Goal: Task Accomplishment & Management: Manage account settings

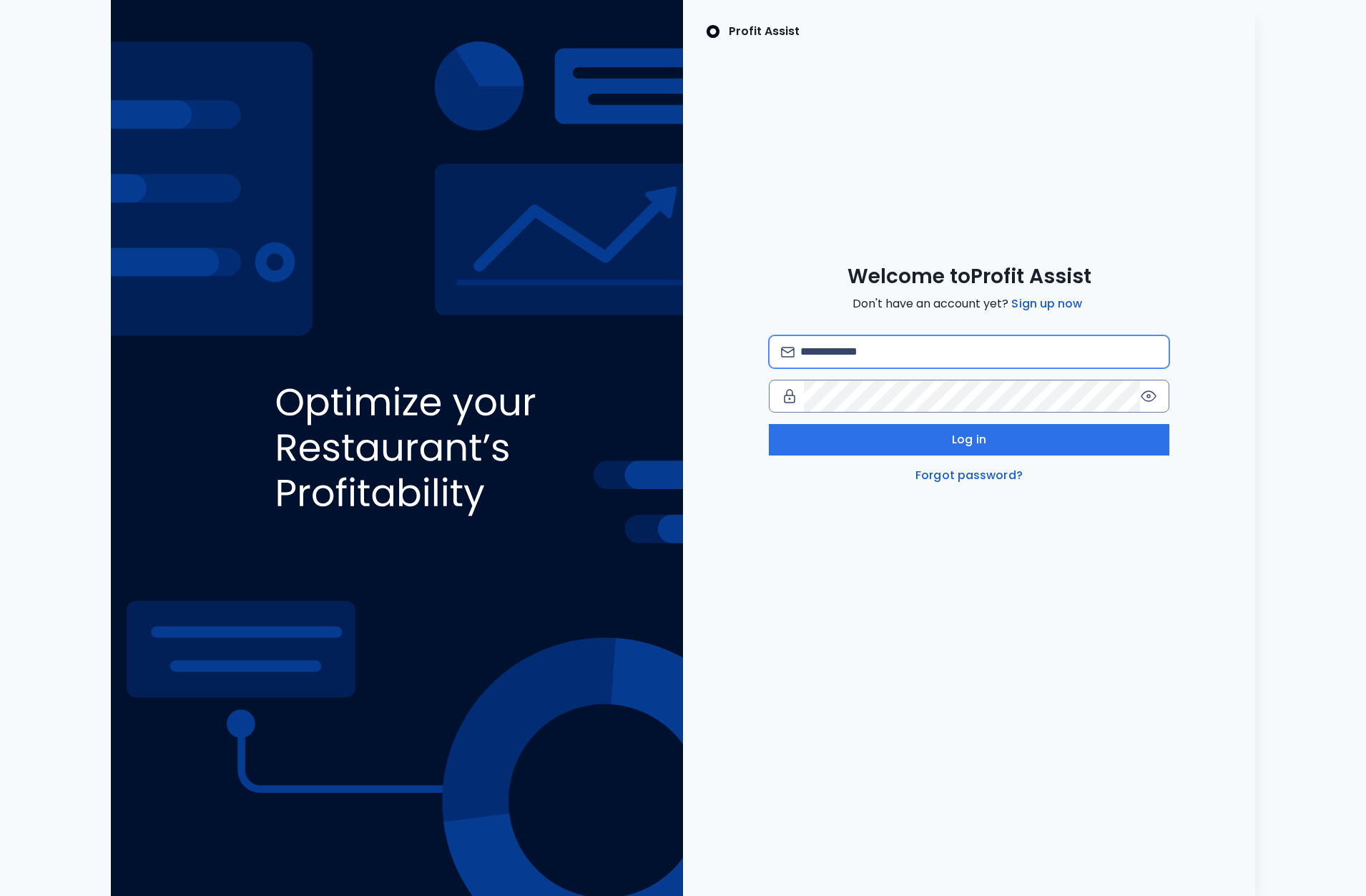
click at [859, 352] on input "email" at bounding box center [978, 352] width 357 height 31
type input "**********"
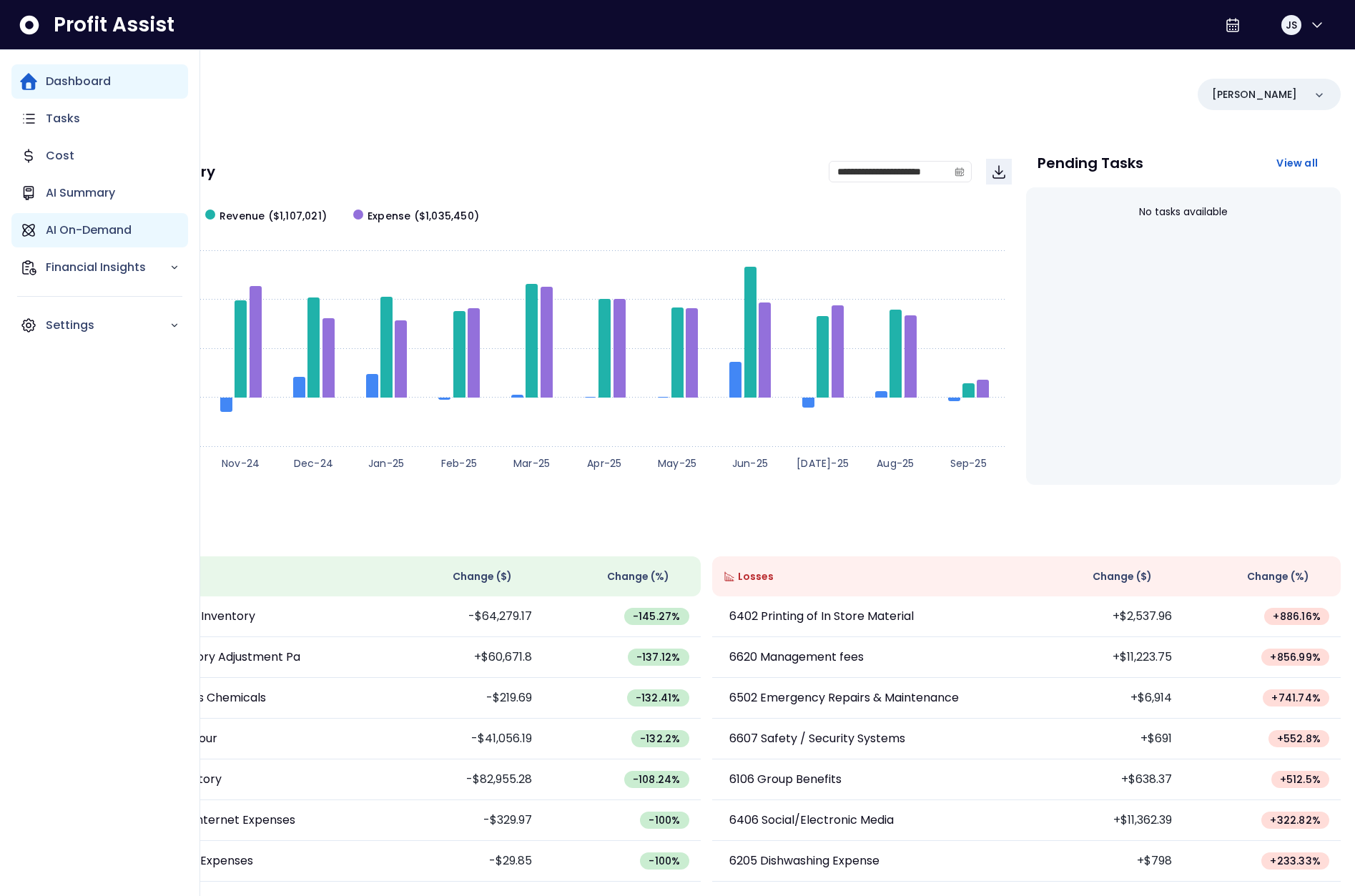
click at [84, 227] on p "AI On-Demand" at bounding box center [89, 230] width 86 height 17
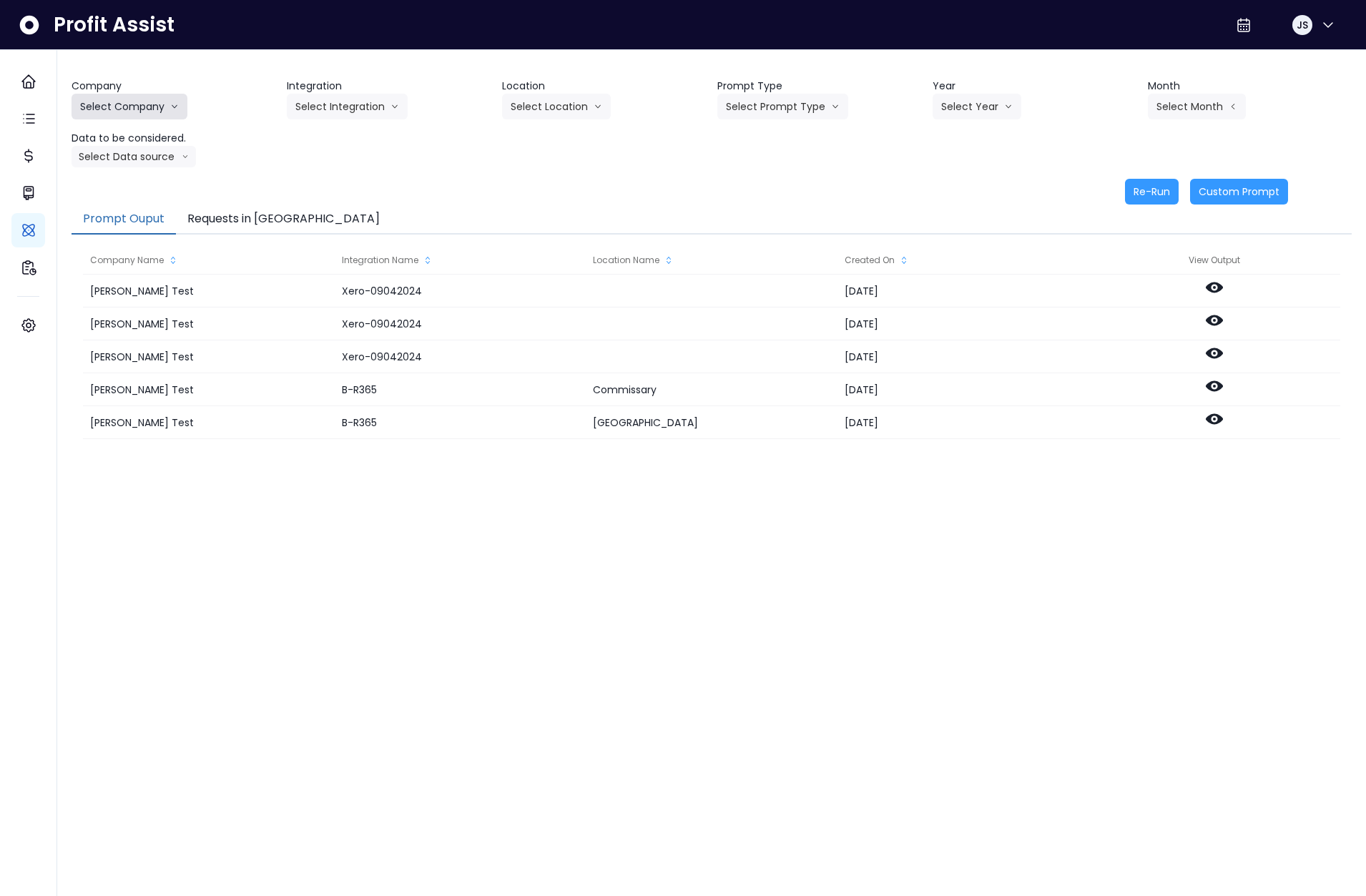
click at [126, 107] on button "Select Company" at bounding box center [129, 106] width 116 height 25
click at [121, 187] on span "SpotOn Demo" at bounding box center [132, 188] width 103 height 14
click at [340, 103] on button "Select Integration" at bounding box center [347, 106] width 121 height 25
click at [332, 162] on span "[PERSON_NAME]" at bounding box center [338, 161] width 85 height 14
click at [565, 107] on button "Select Location" at bounding box center [556, 106] width 109 height 25
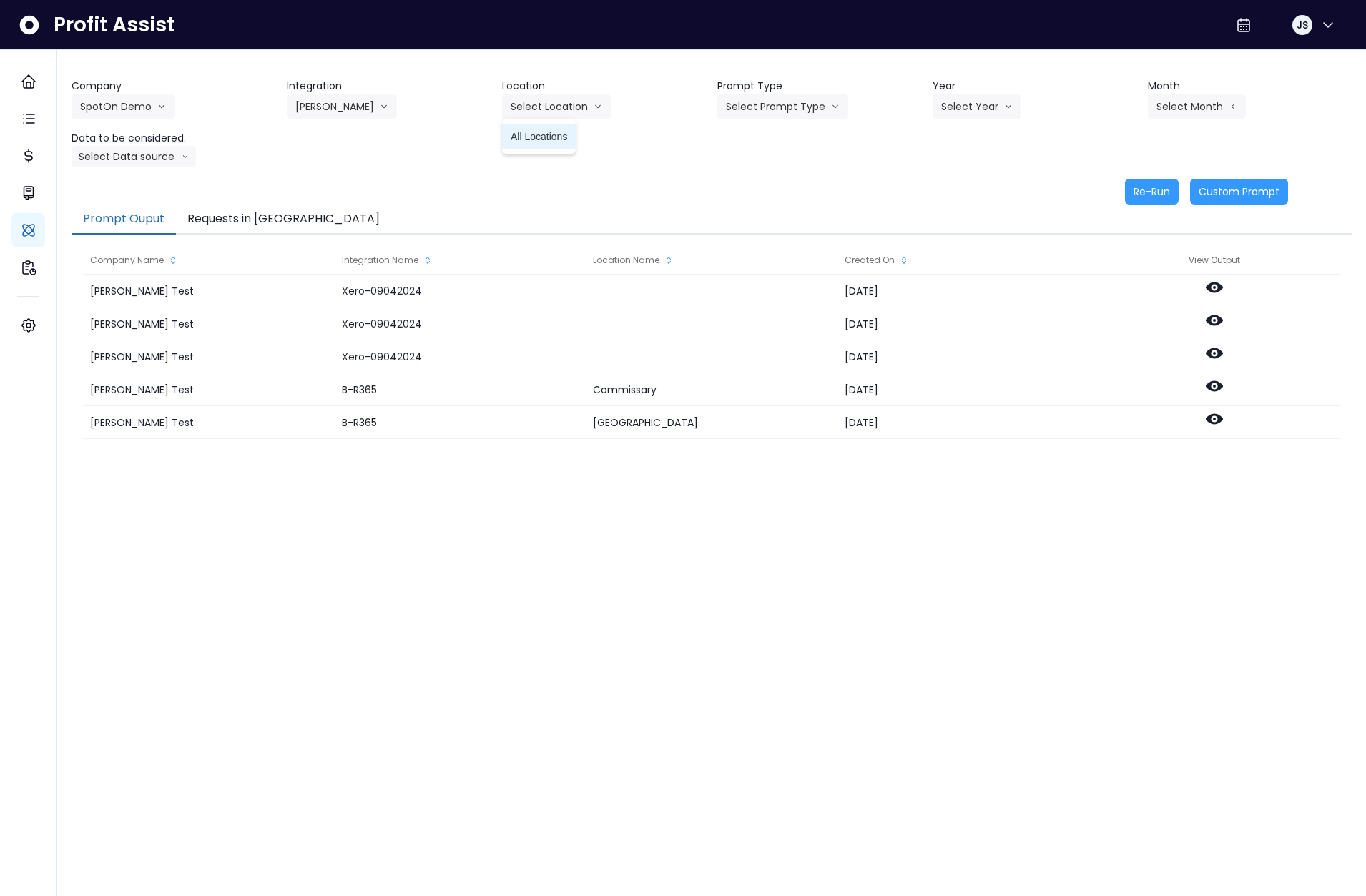
click at [549, 139] on span "All Locations" at bounding box center [539, 136] width 57 height 14
click at [765, 115] on button "Select Prompt Type" at bounding box center [783, 106] width 131 height 25
click at [768, 138] on span "Monthly Summary" at bounding box center [766, 136] width 81 height 14
click at [976, 115] on button "Select Year" at bounding box center [977, 106] width 89 height 25
click at [955, 185] on span "2025" at bounding box center [952, 188] width 22 height 14
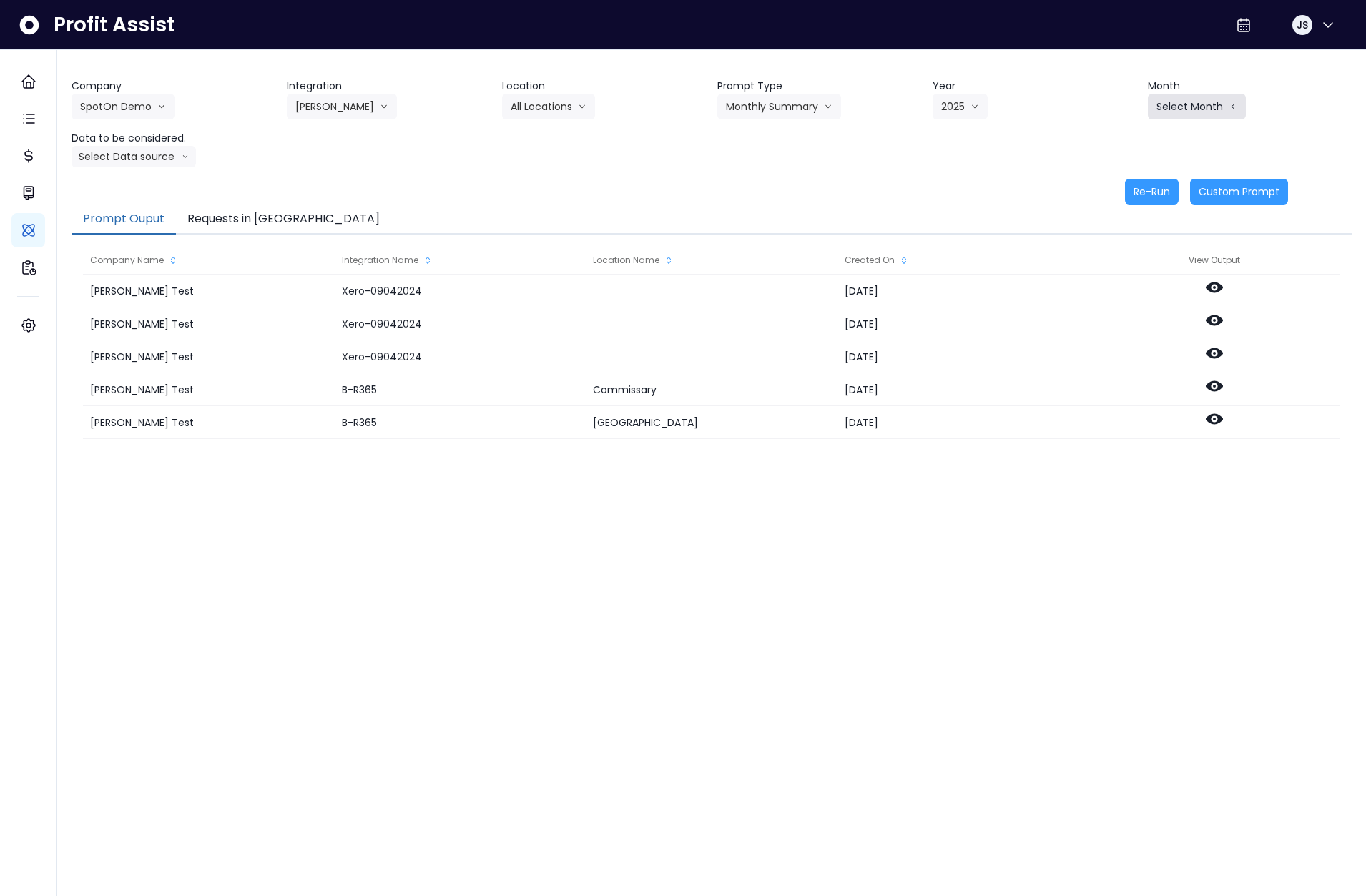
click at [1216, 109] on button "Select Month" at bounding box center [1197, 106] width 98 height 25
click at [1113, 260] on span "July" at bounding box center [1126, 265] width 28 height 14
click at [154, 157] on button "Select Data source" at bounding box center [134, 157] width 125 height 21
click at [133, 205] on span "Location Analysis" at bounding box center [128, 210] width 95 height 14
click at [1141, 191] on button "Re-Run" at bounding box center [1151, 191] width 53 height 25
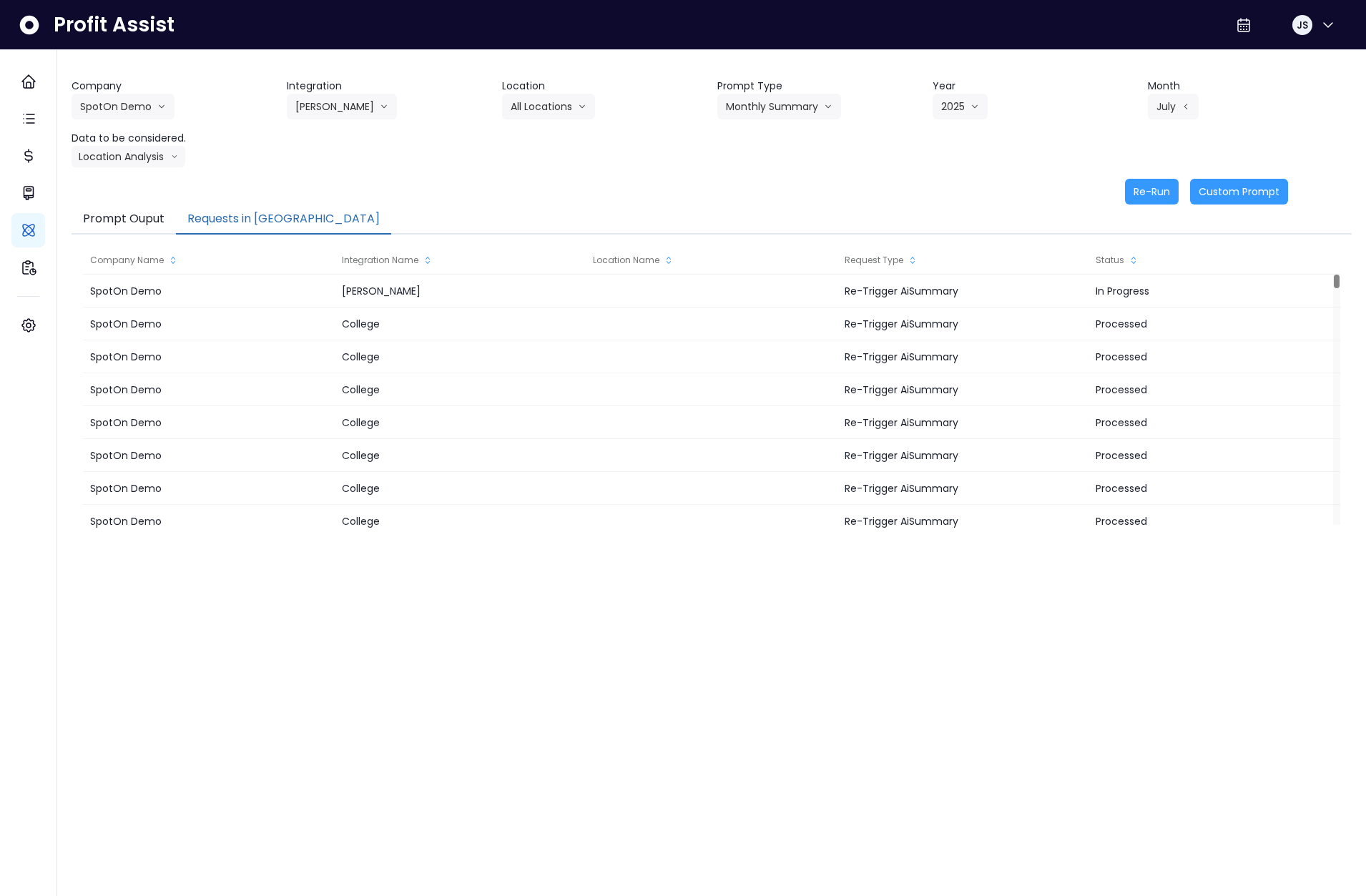
click at [260, 212] on button "Requests in Queue" at bounding box center [284, 220] width 216 height 30
click at [349, 79] on header "Integration" at bounding box center [389, 86] width 204 height 15
click at [345, 93] on header "Integration" at bounding box center [389, 86] width 204 height 15
click at [344, 99] on button "[PERSON_NAME]" at bounding box center [342, 106] width 110 height 25
click at [334, 192] on span "Eglinton" at bounding box center [338, 188] width 85 height 14
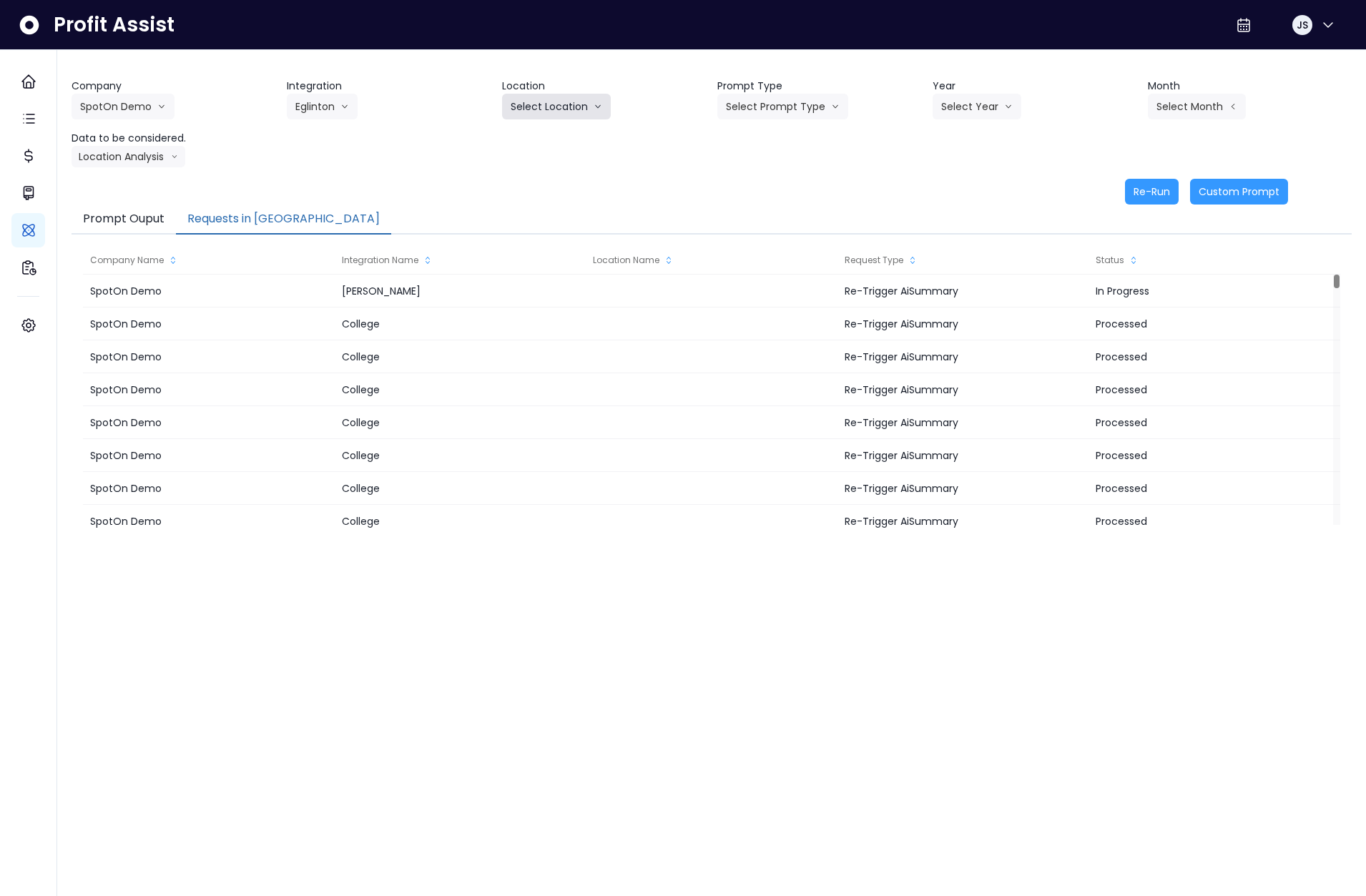
click at [537, 109] on button "Select Location" at bounding box center [556, 106] width 109 height 25
click at [544, 140] on span "All Locations" at bounding box center [539, 136] width 57 height 14
click at [818, 121] on div "Company SpotOn Demo Hardik Test koras Bakery SpotOn Demo TestLOCATION Integrati…" at bounding box center [712, 123] width 1281 height 89
click at [790, 109] on button "Select Prompt Type" at bounding box center [783, 106] width 131 height 25
click at [772, 164] on span "Error Task" at bounding box center [766, 161] width 81 height 14
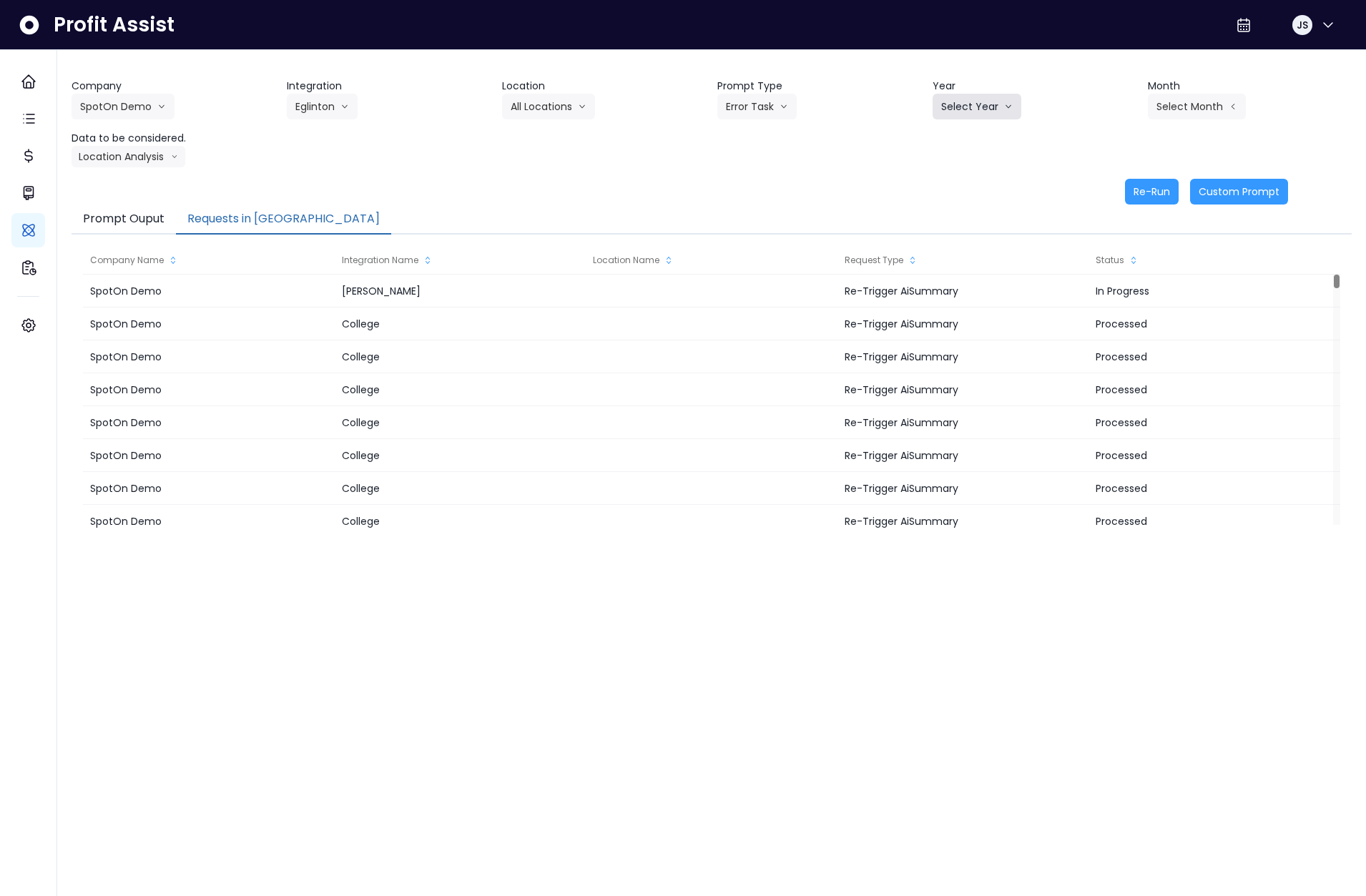
click at [972, 100] on button "Select Year" at bounding box center [977, 106] width 89 height 25
click at [963, 194] on span "2025" at bounding box center [952, 188] width 22 height 14
click at [1219, 102] on button "Select Month" at bounding box center [1197, 106] width 98 height 25
click at [1118, 280] on li "Aug" at bounding box center [1125, 290] width 45 height 25
click at [138, 151] on button "Location Analysis" at bounding box center [128, 157] width 114 height 21
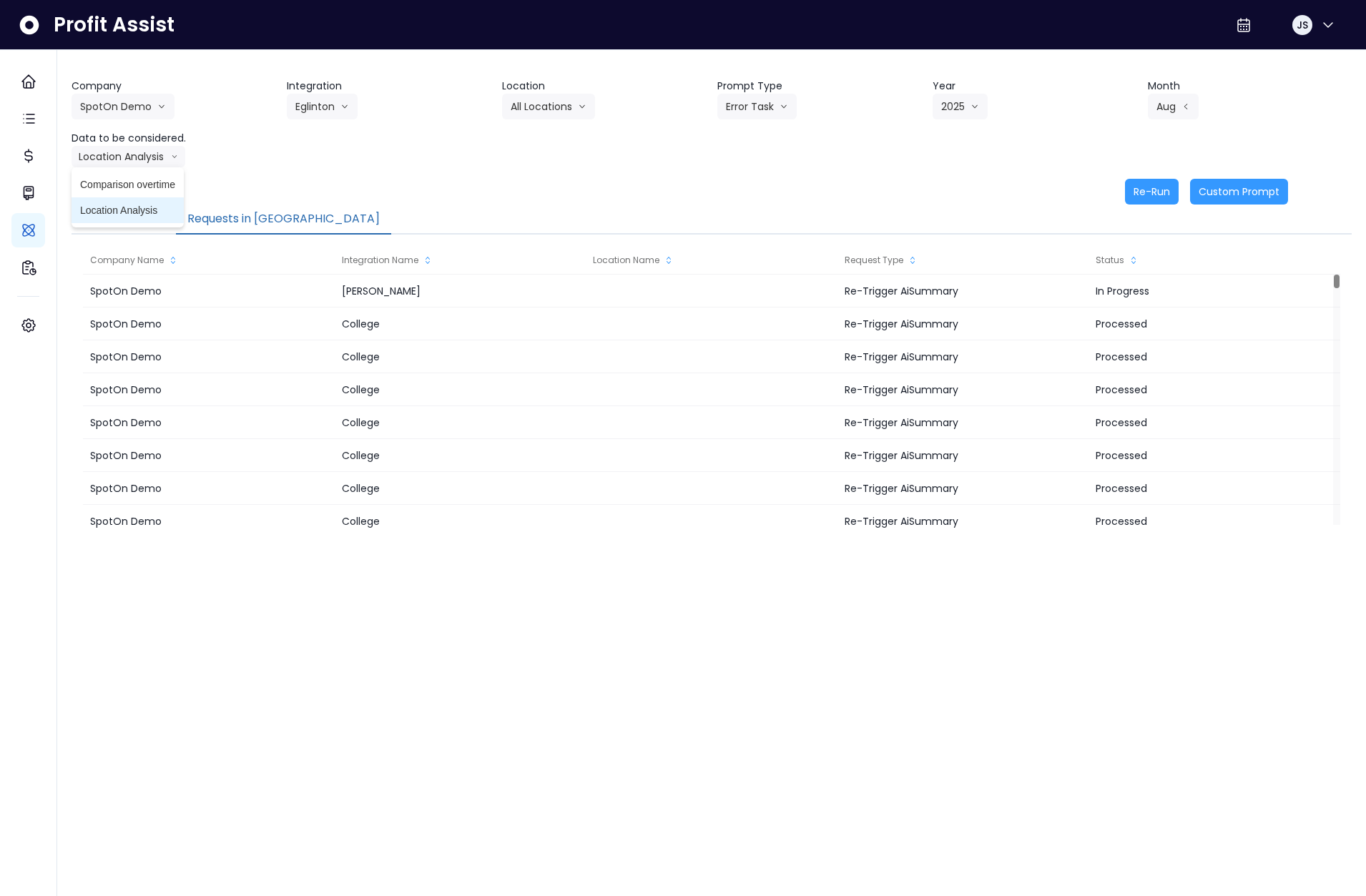
click at [135, 207] on span "Location Analysis" at bounding box center [128, 210] width 95 height 14
click at [1140, 189] on button "Re-Run" at bounding box center [1151, 191] width 53 height 25
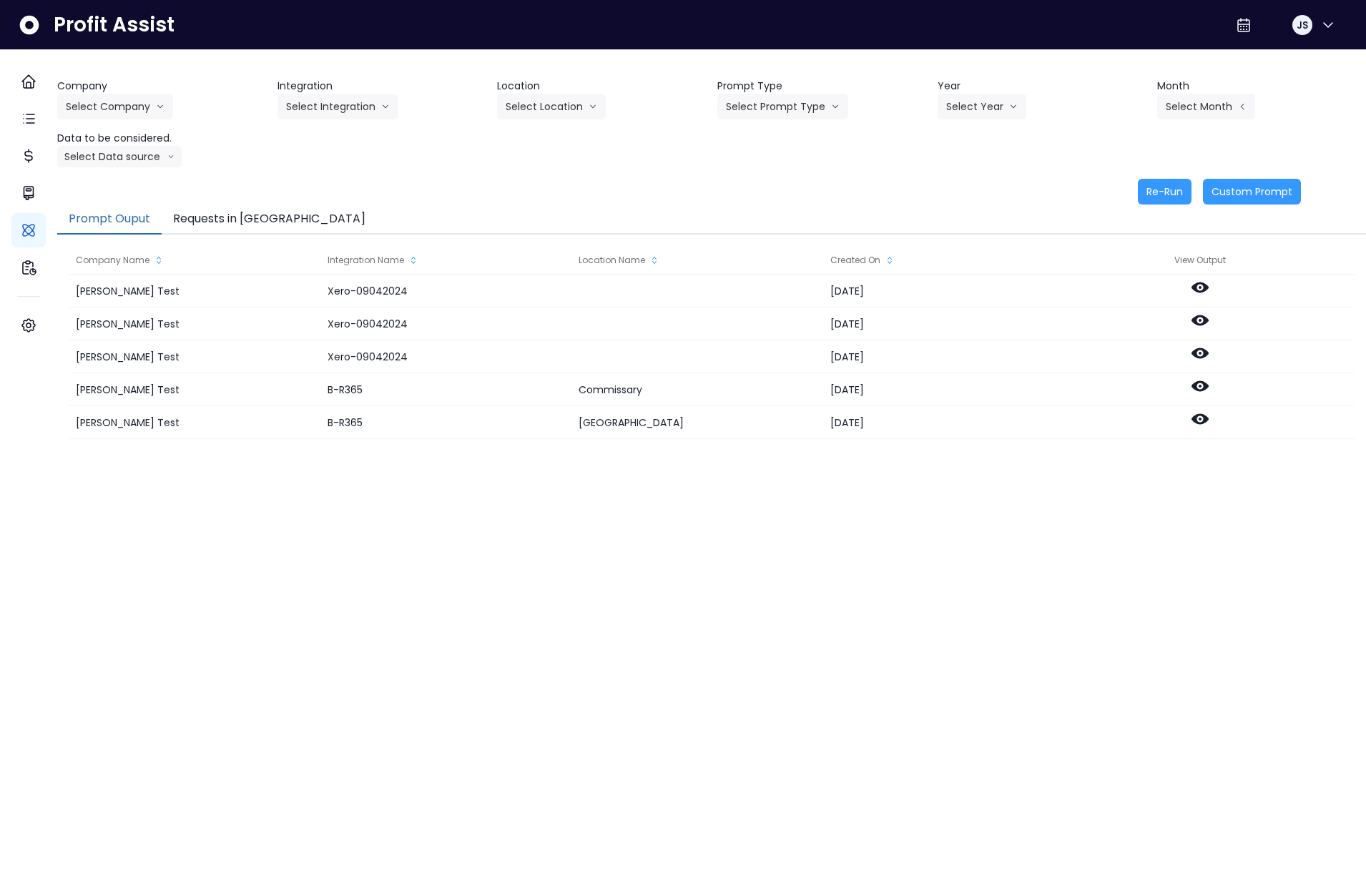
click at [264, 216] on button "Requests in [GEOGRAPHIC_DATA]" at bounding box center [269, 220] width 216 height 30
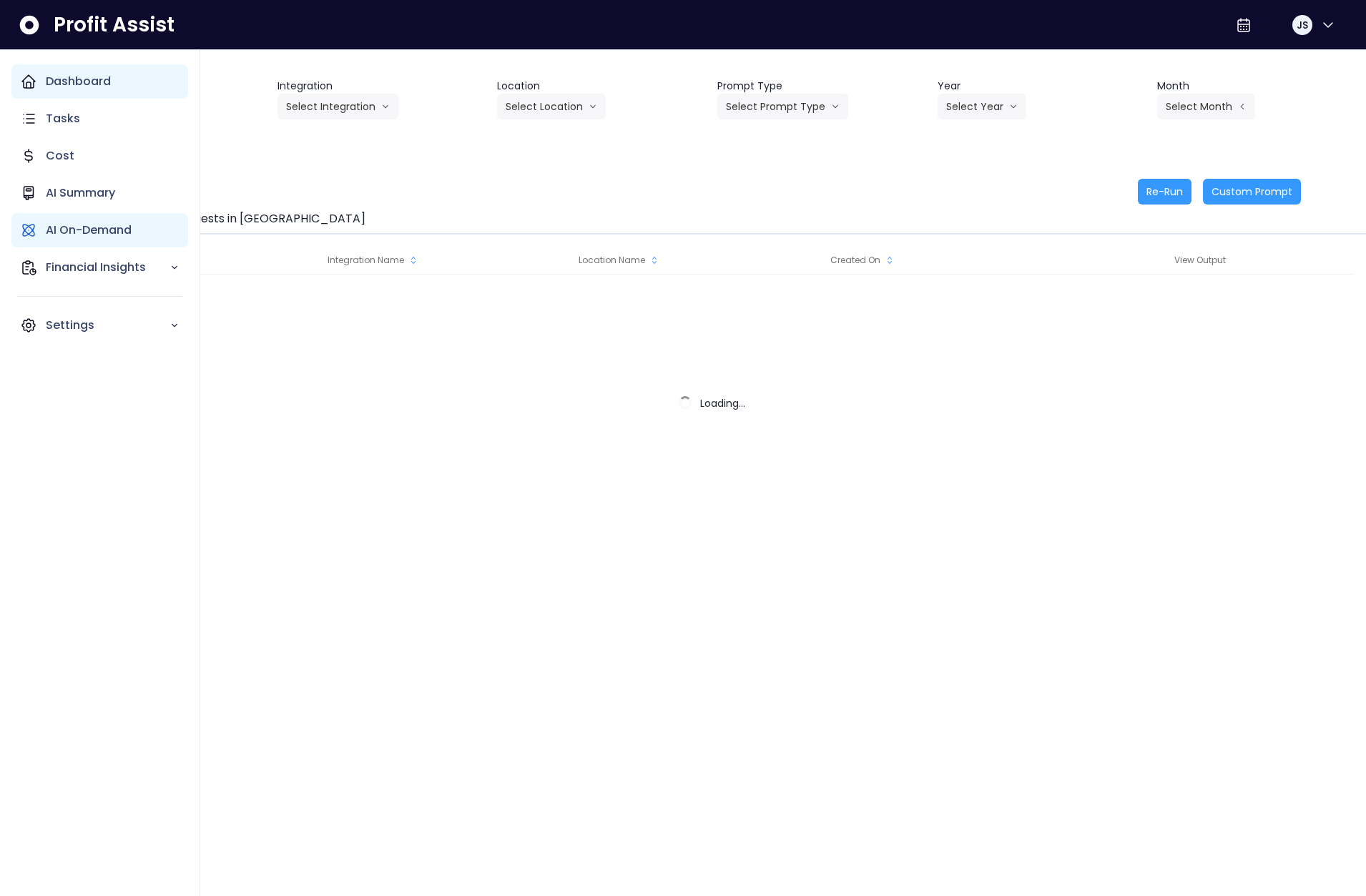
click at [18, 74] on div "Dashboard" at bounding box center [99, 82] width 176 height 34
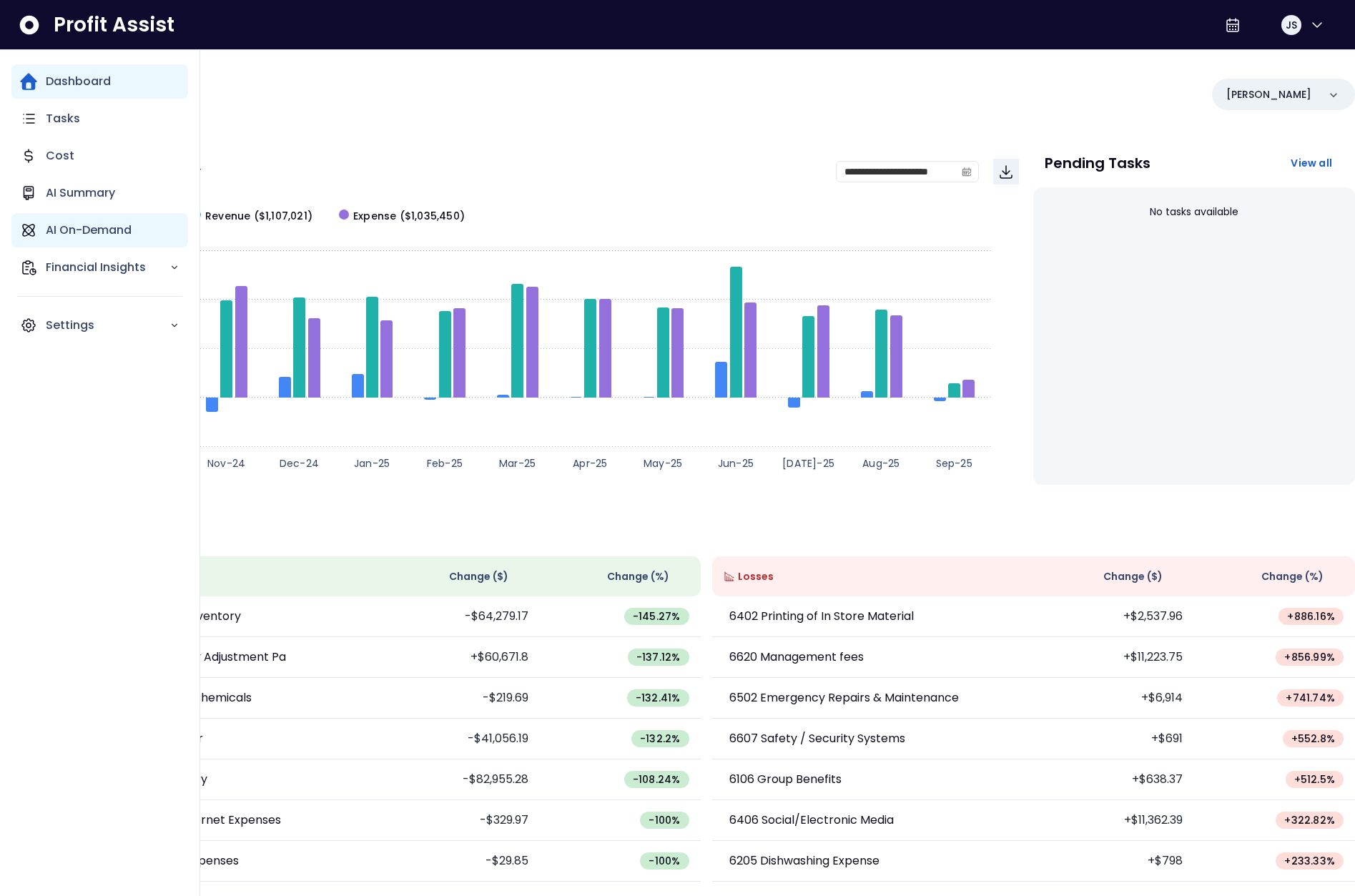
click at [85, 225] on p "AI On-Demand" at bounding box center [89, 230] width 86 height 17
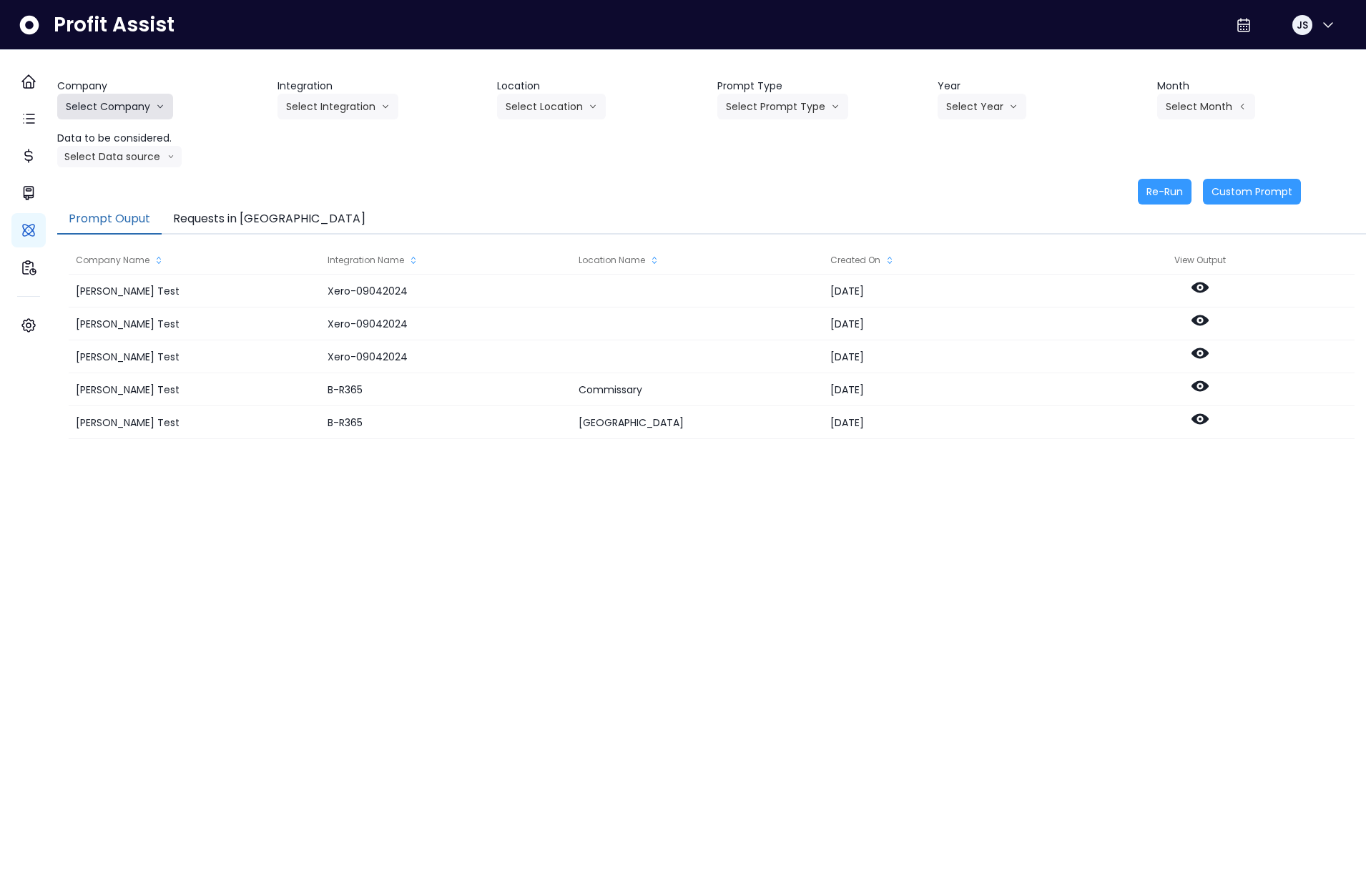
click at [148, 115] on button "Select Company" at bounding box center [115, 106] width 116 height 25
click at [344, 98] on button "Select Integration" at bounding box center [337, 106] width 121 height 25
click at [173, 111] on button "Select Company" at bounding box center [115, 106] width 116 height 25
click at [146, 184] on span "SpotOn Demo" at bounding box center [117, 188] width 103 height 14
click at [337, 93] on button "Select Integration" at bounding box center [337, 106] width 121 height 25
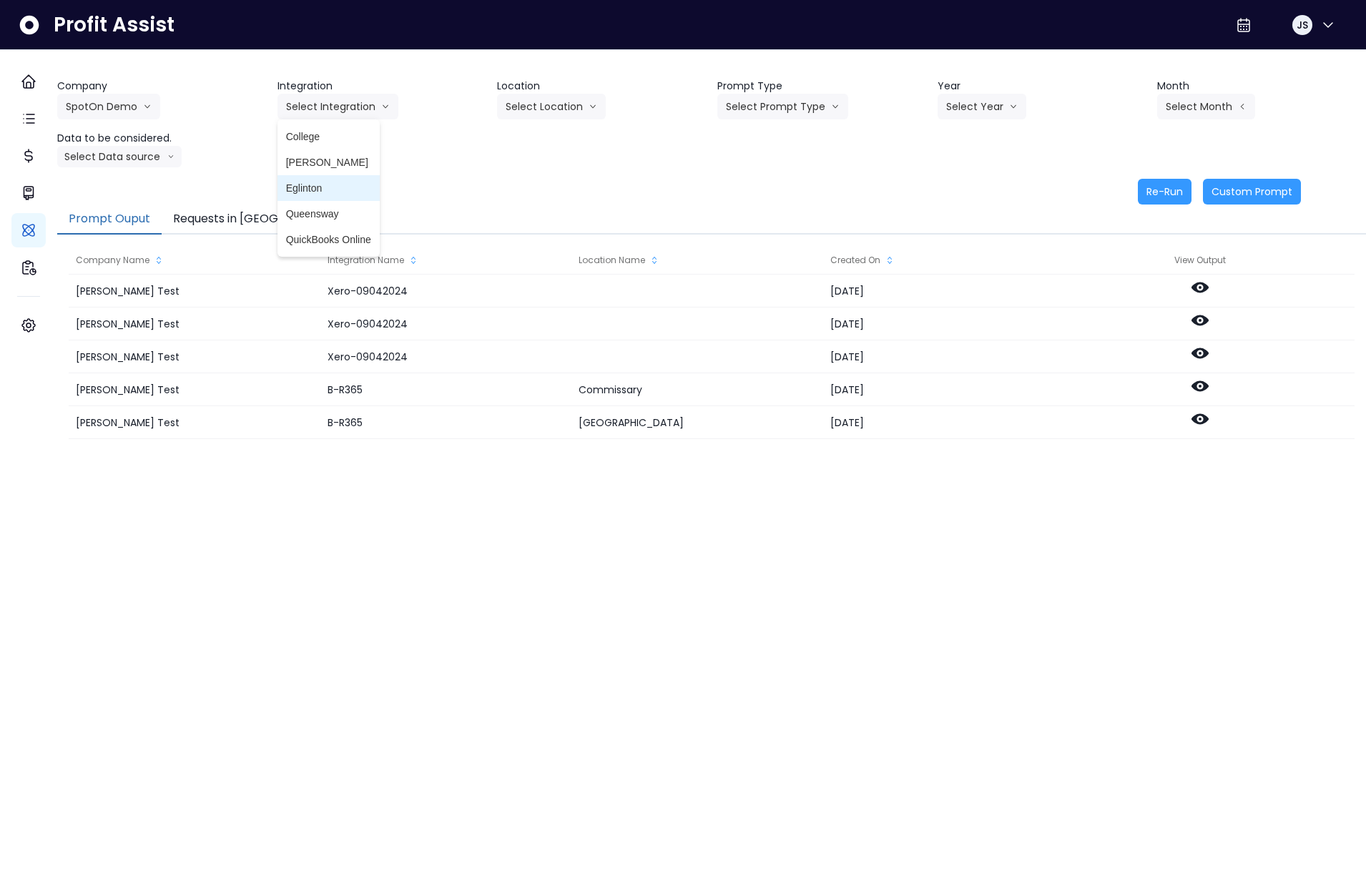
click at [325, 196] on li "Eglinton" at bounding box center [328, 188] width 102 height 25
click at [562, 114] on button "Select Location" at bounding box center [551, 106] width 109 height 25
click at [521, 139] on span "All Locations" at bounding box center [534, 136] width 57 height 14
click at [770, 116] on button "Select Prompt Type" at bounding box center [783, 106] width 131 height 25
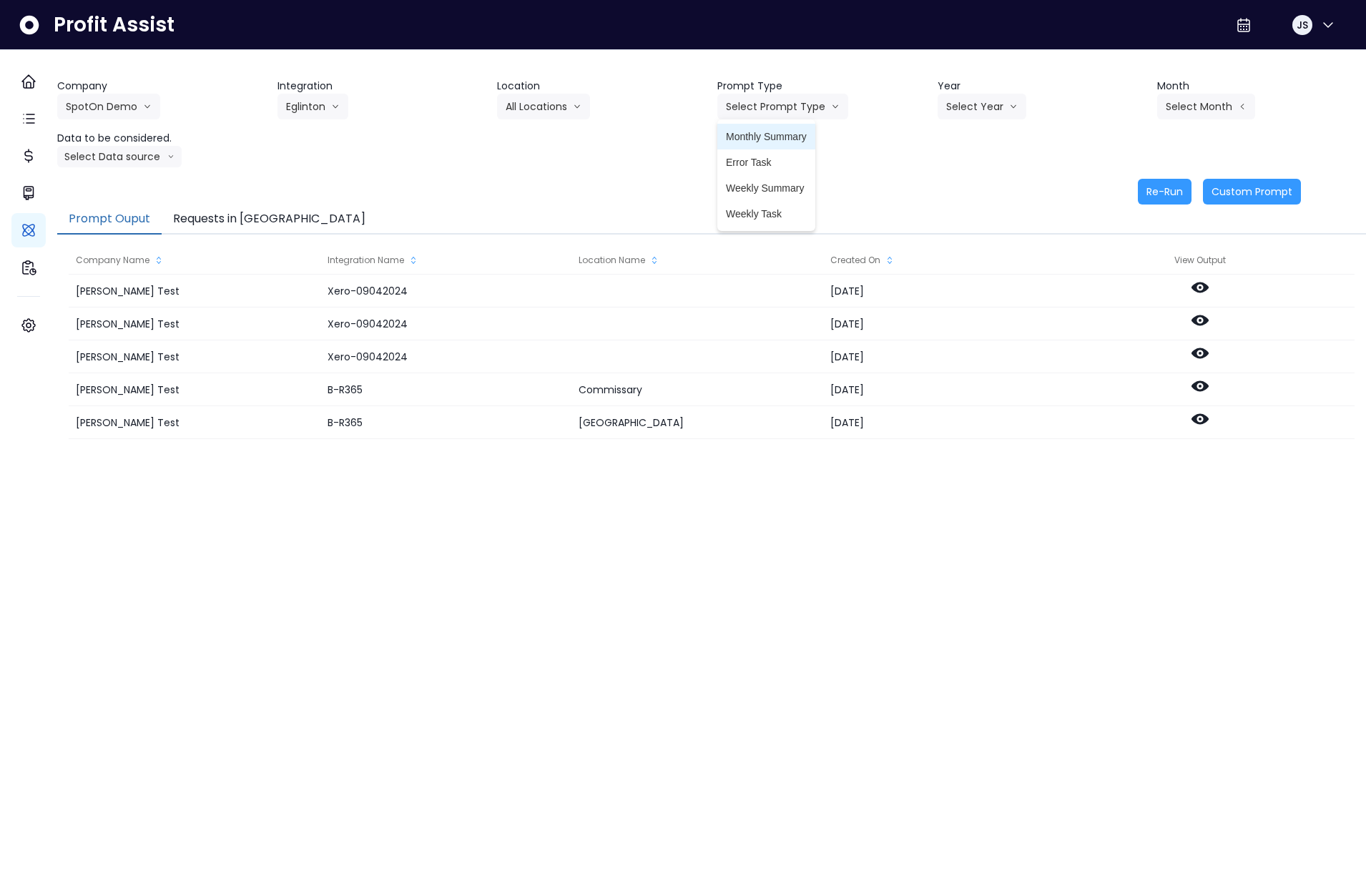
click at [775, 128] on li "Monthly Summary" at bounding box center [767, 136] width 98 height 25
click at [280, 225] on button "Requests in Queue" at bounding box center [269, 220] width 216 height 30
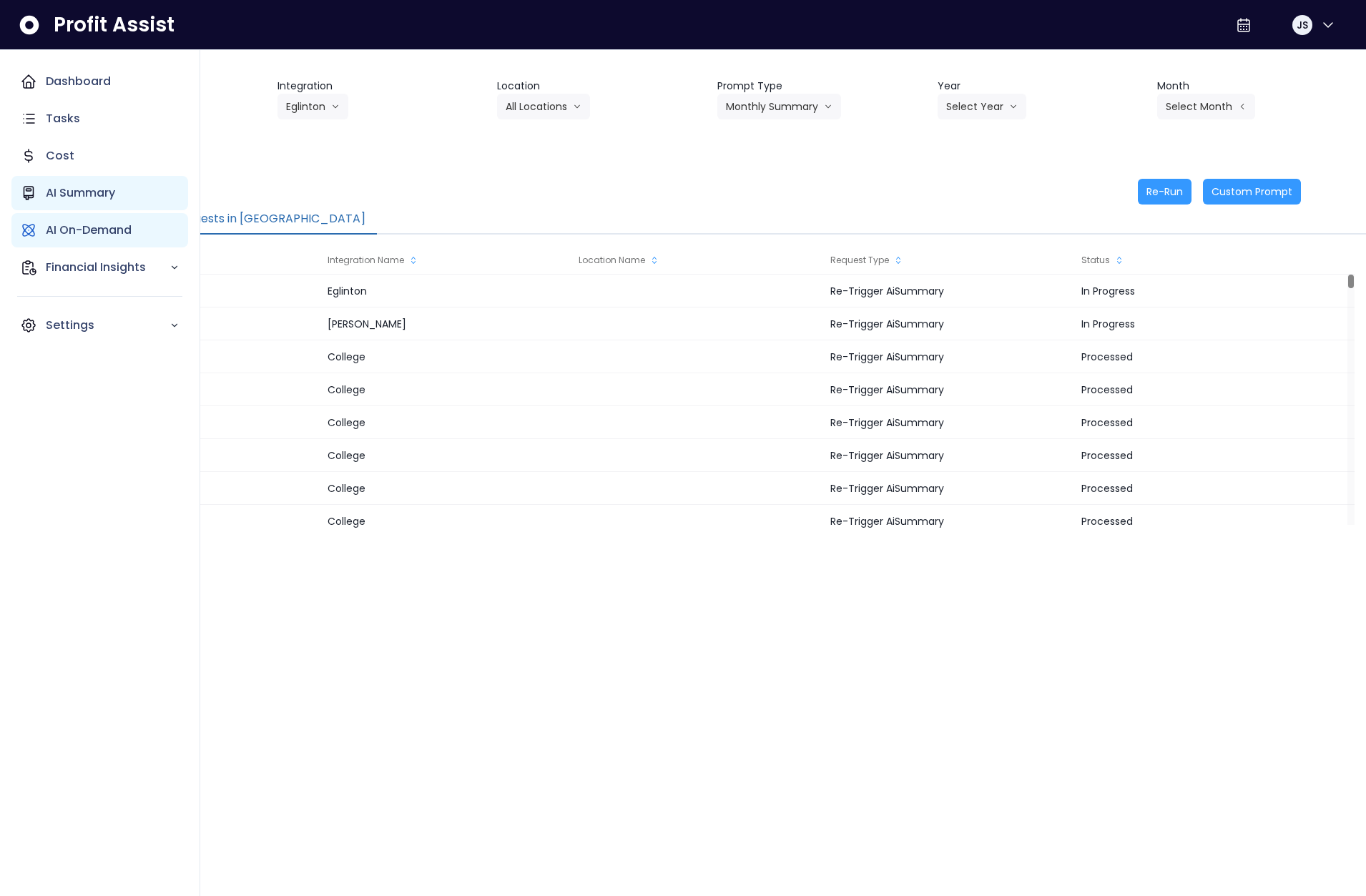
click at [73, 189] on p "AI Summary" at bounding box center [80, 193] width 70 height 17
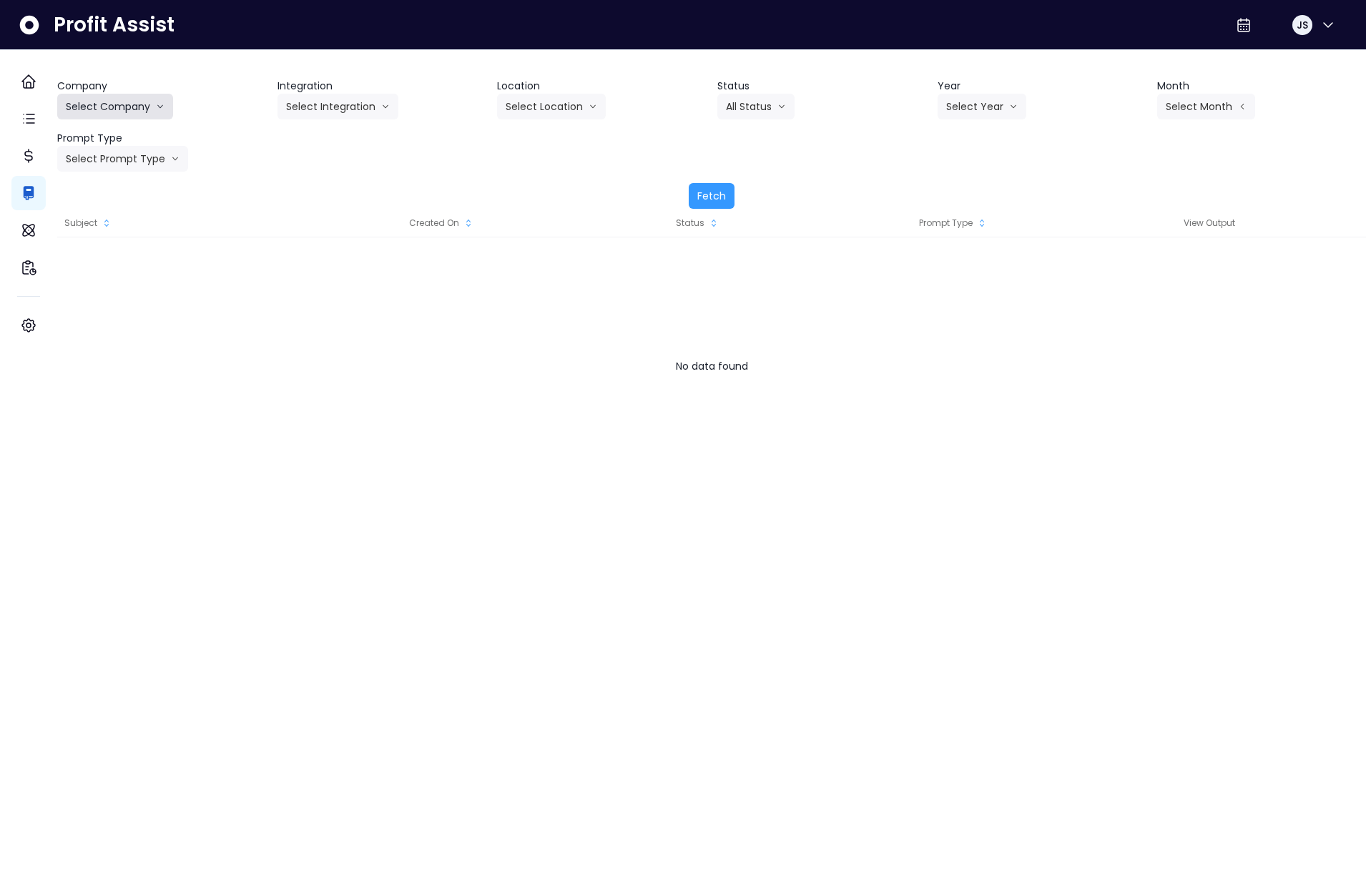
click at [162, 114] on button "Select Company" at bounding box center [115, 106] width 116 height 25
click at [148, 194] on span "SpotOn Demo" at bounding box center [117, 188] width 103 height 14
click at [744, 200] on div "Fetch" at bounding box center [712, 195] width 1309 height 25
click at [732, 201] on button "Fetch" at bounding box center [712, 195] width 46 height 25
click at [717, 202] on button "Fetch" at bounding box center [712, 195] width 46 height 25
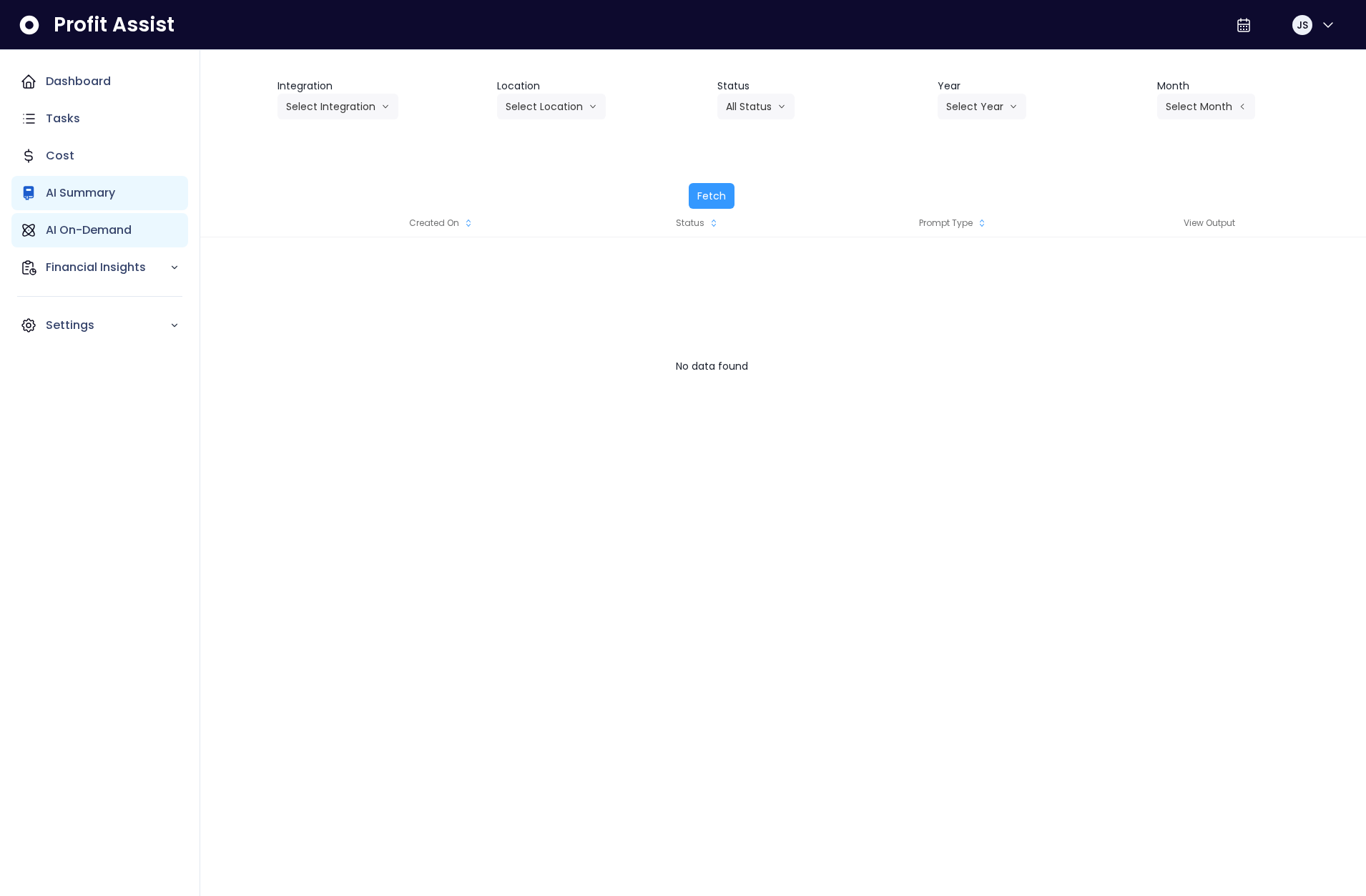
click at [53, 217] on div "AI On-Demand" at bounding box center [99, 230] width 176 height 34
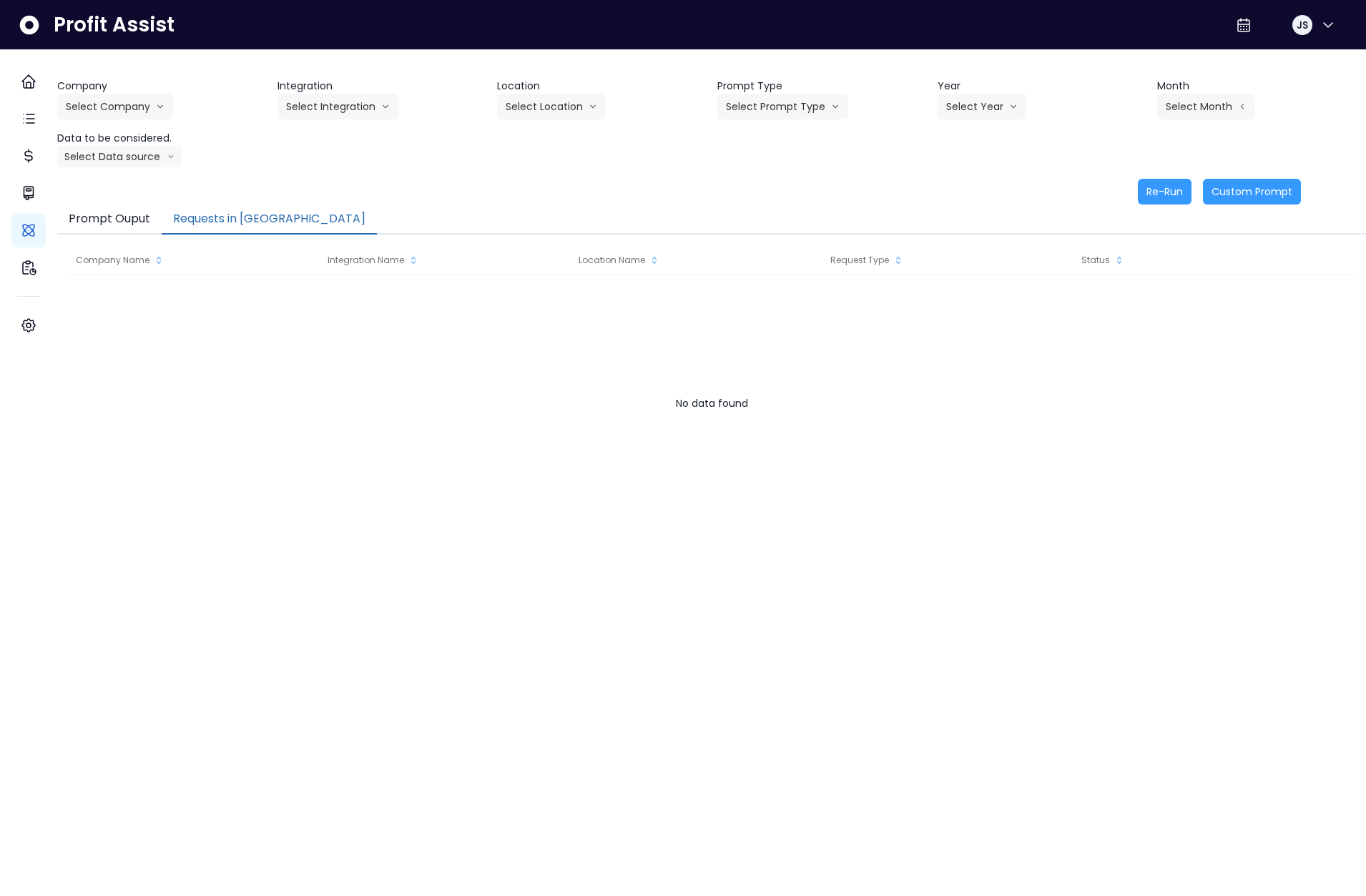
click at [228, 220] on button "Requests in Queue" at bounding box center [269, 220] width 216 height 30
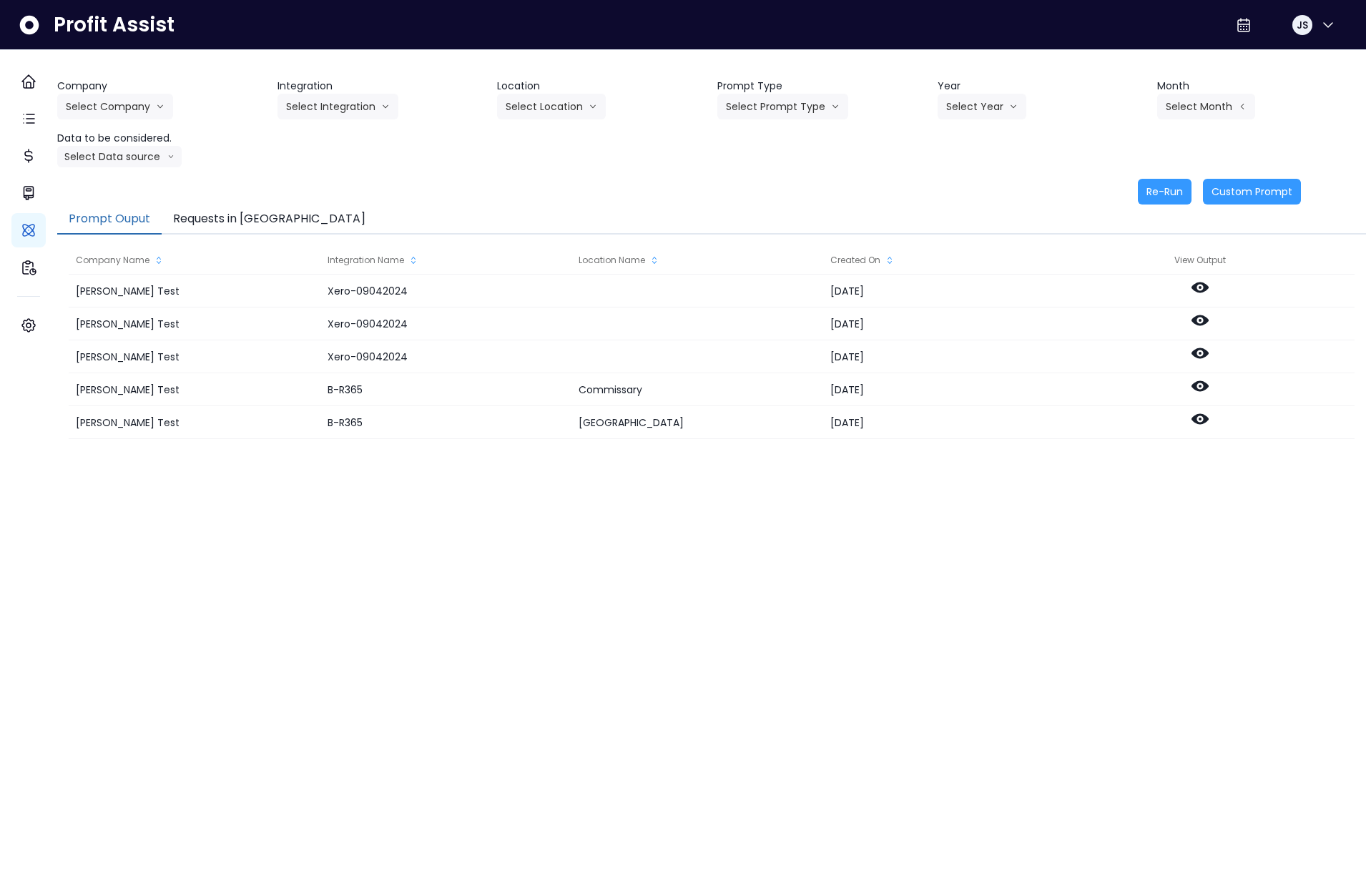
click at [214, 225] on button "Requests in [GEOGRAPHIC_DATA]" at bounding box center [269, 220] width 216 height 30
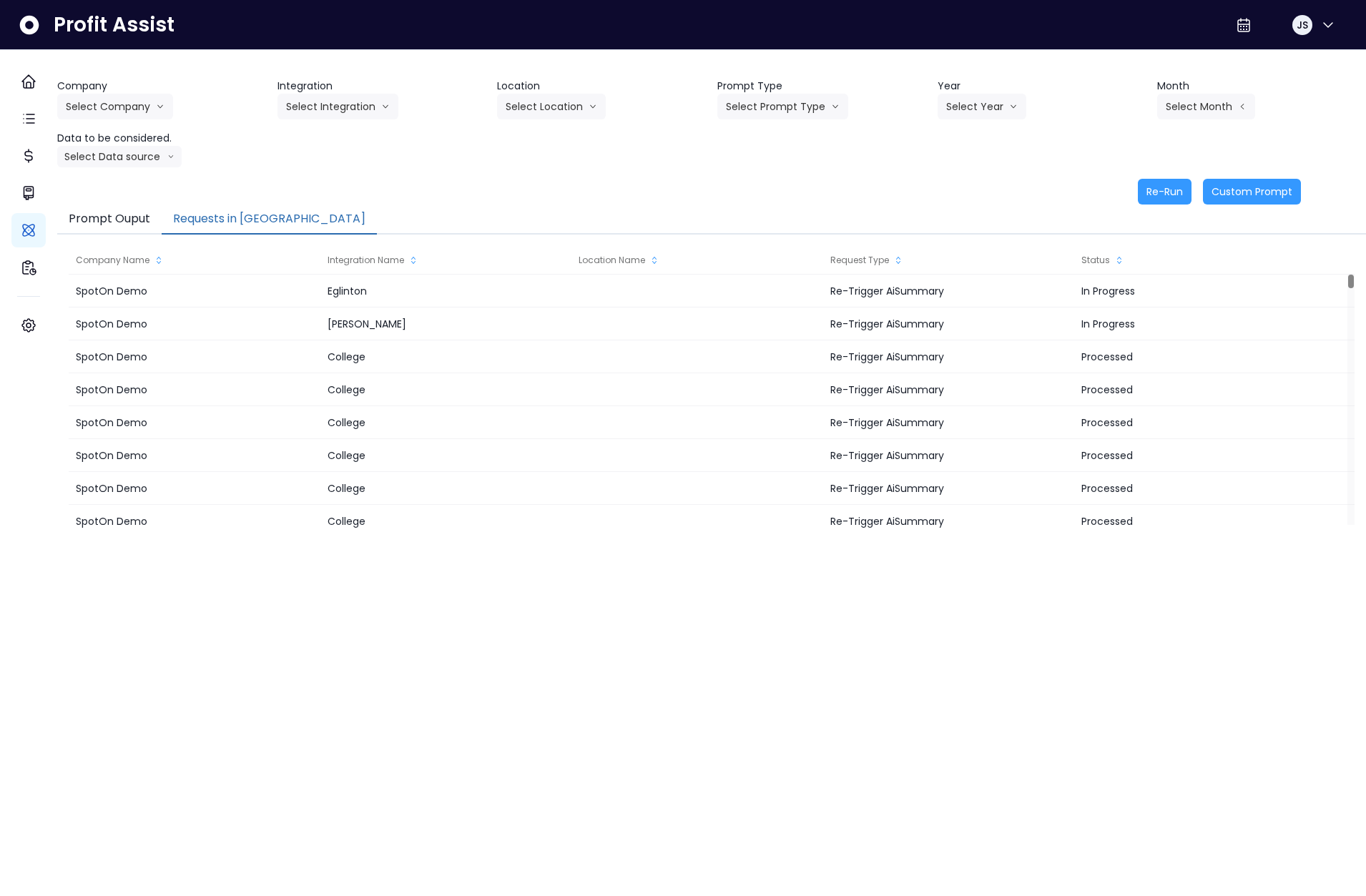
click at [221, 221] on button "Requests in [GEOGRAPHIC_DATA]" at bounding box center [269, 220] width 216 height 30
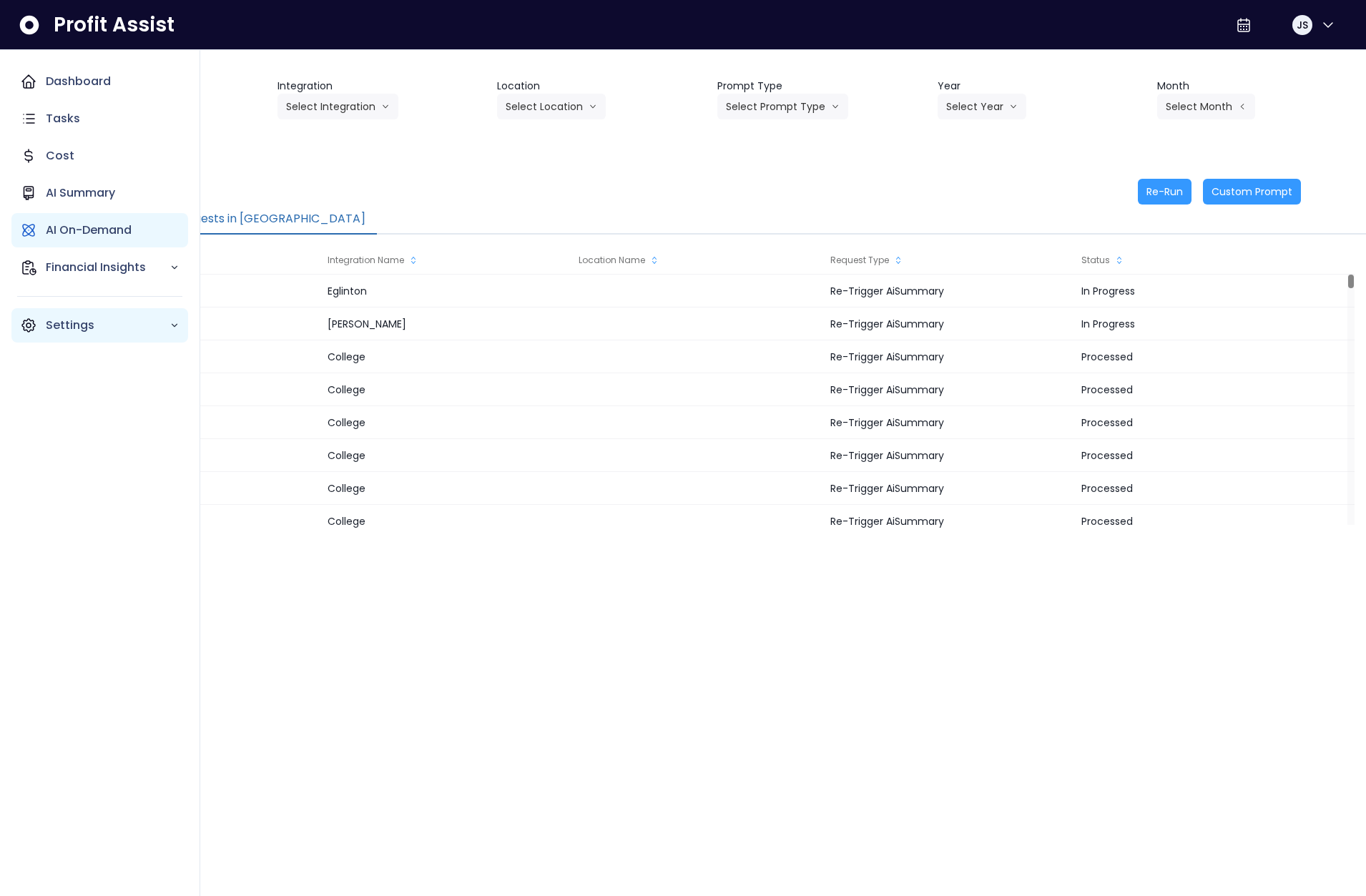
click at [24, 322] on icon "Main navigation" at bounding box center [29, 325] width 13 height 13
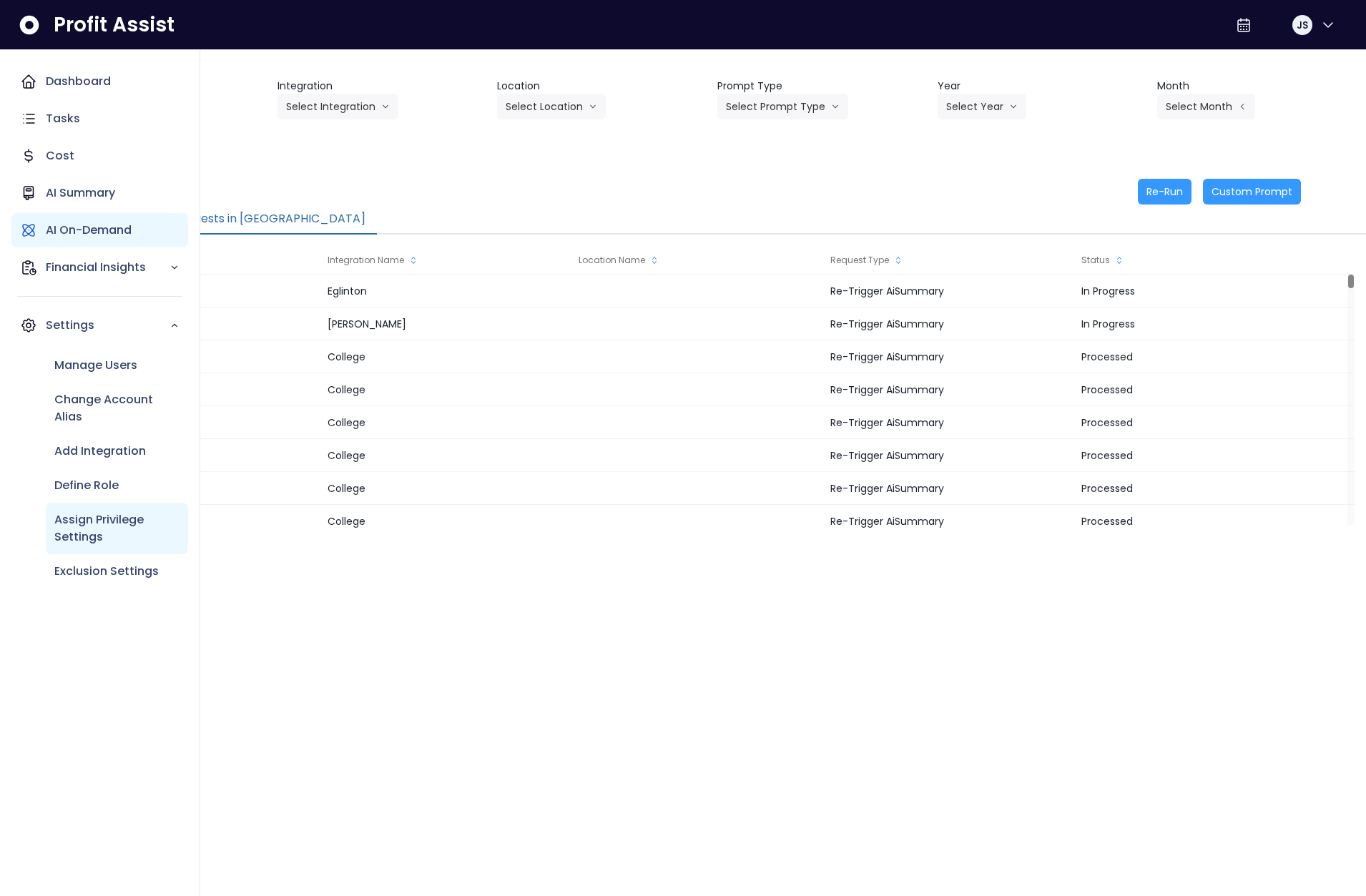
click at [113, 515] on p "Assign Privilege Settings" at bounding box center [116, 529] width 125 height 34
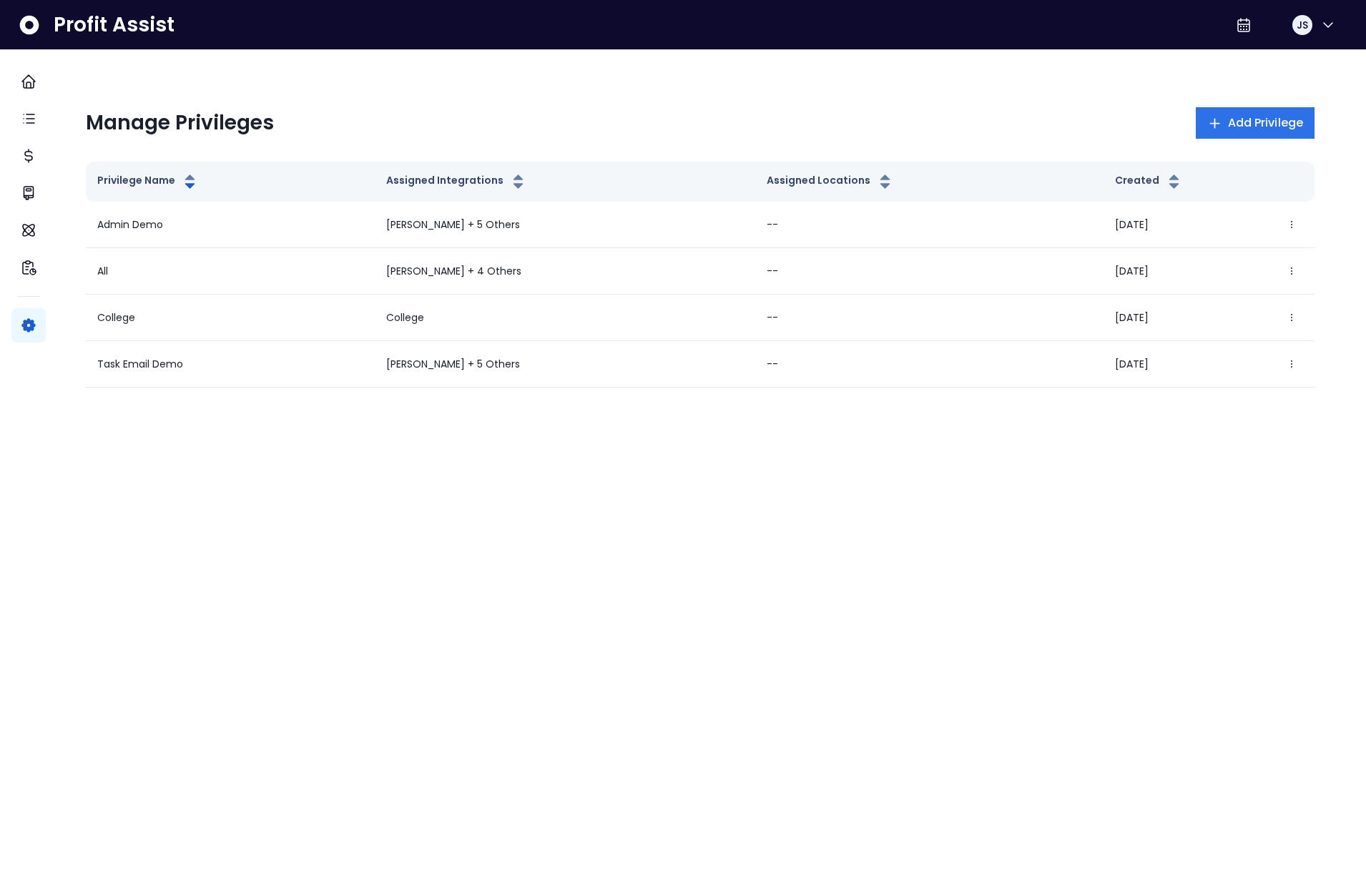
drag, startPoint x: 620, startPoint y: 546, endPoint x: 608, endPoint y: 540, distance: 13.4
click at [619, 416] on html "Dashboard Tasks Cost AI Summary AI On-Demand Financial Insights Settings Profit…" at bounding box center [683, 208] width 1366 height 416
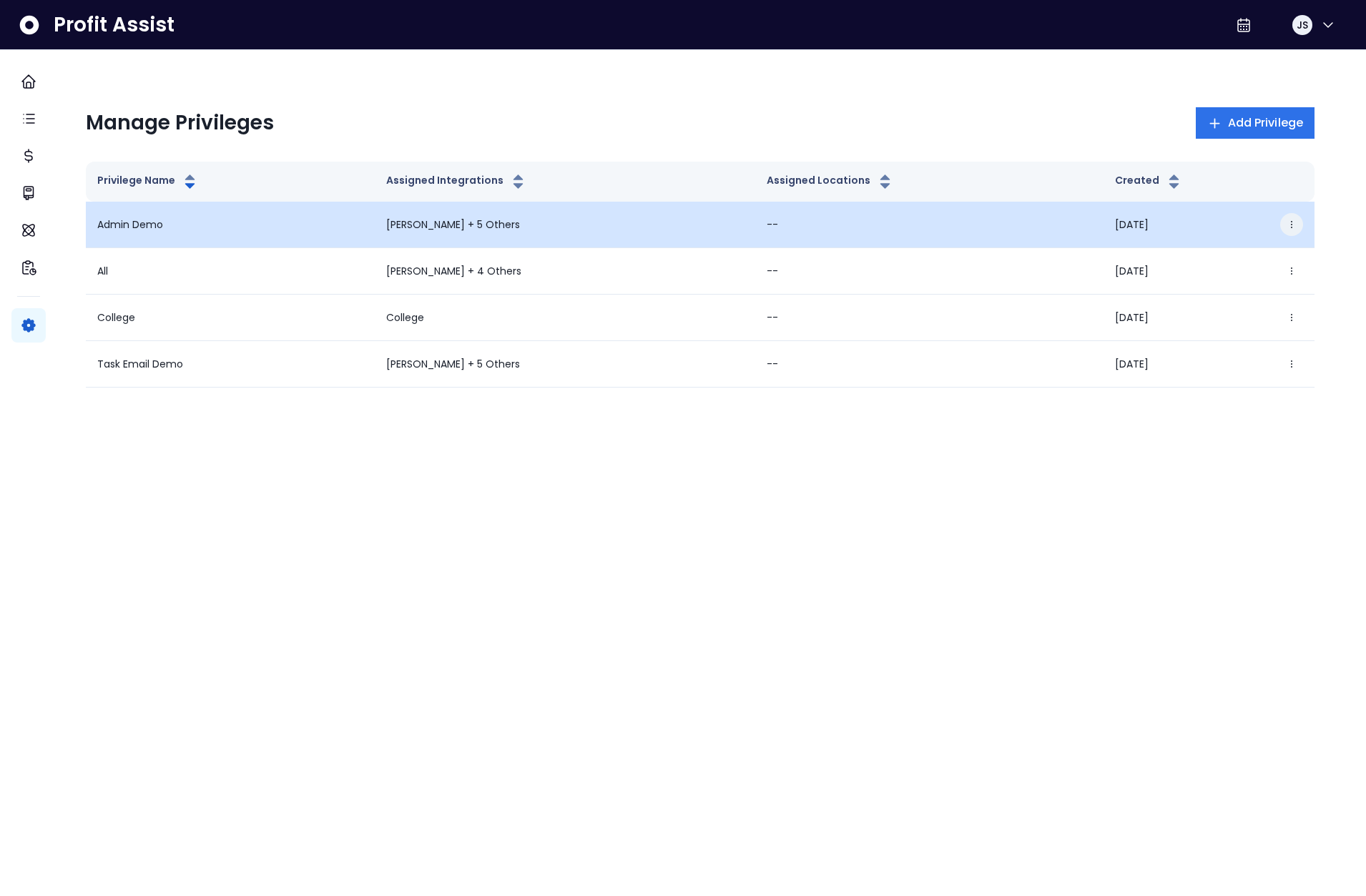
click at [1286, 225] on icon "button" at bounding box center [1291, 225] width 10 height 10
click at [1225, 260] on button "Edit" at bounding box center [1209, 266] width 159 height 34
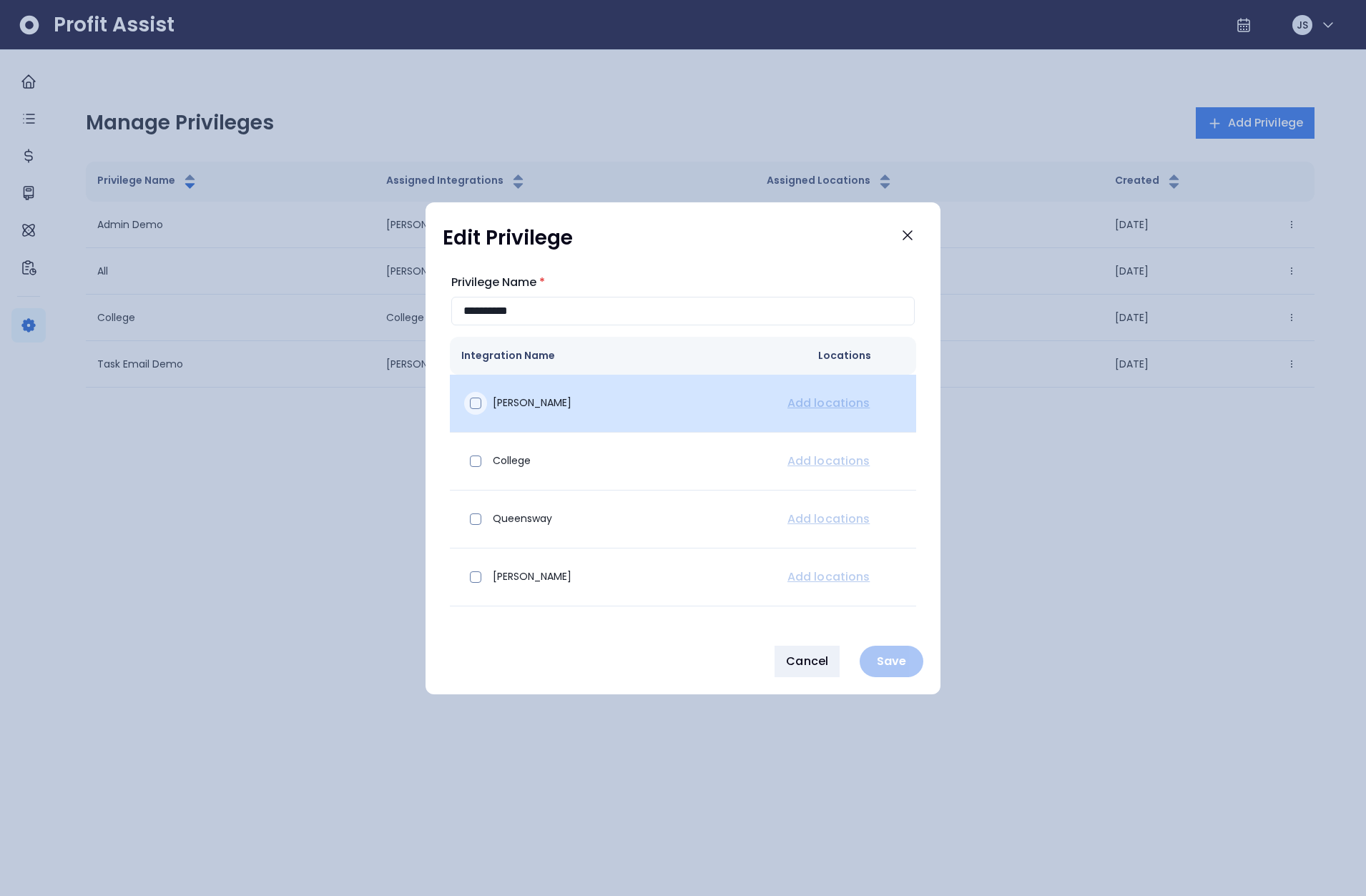
click at [468, 401] on div at bounding box center [476, 403] width 23 height 23
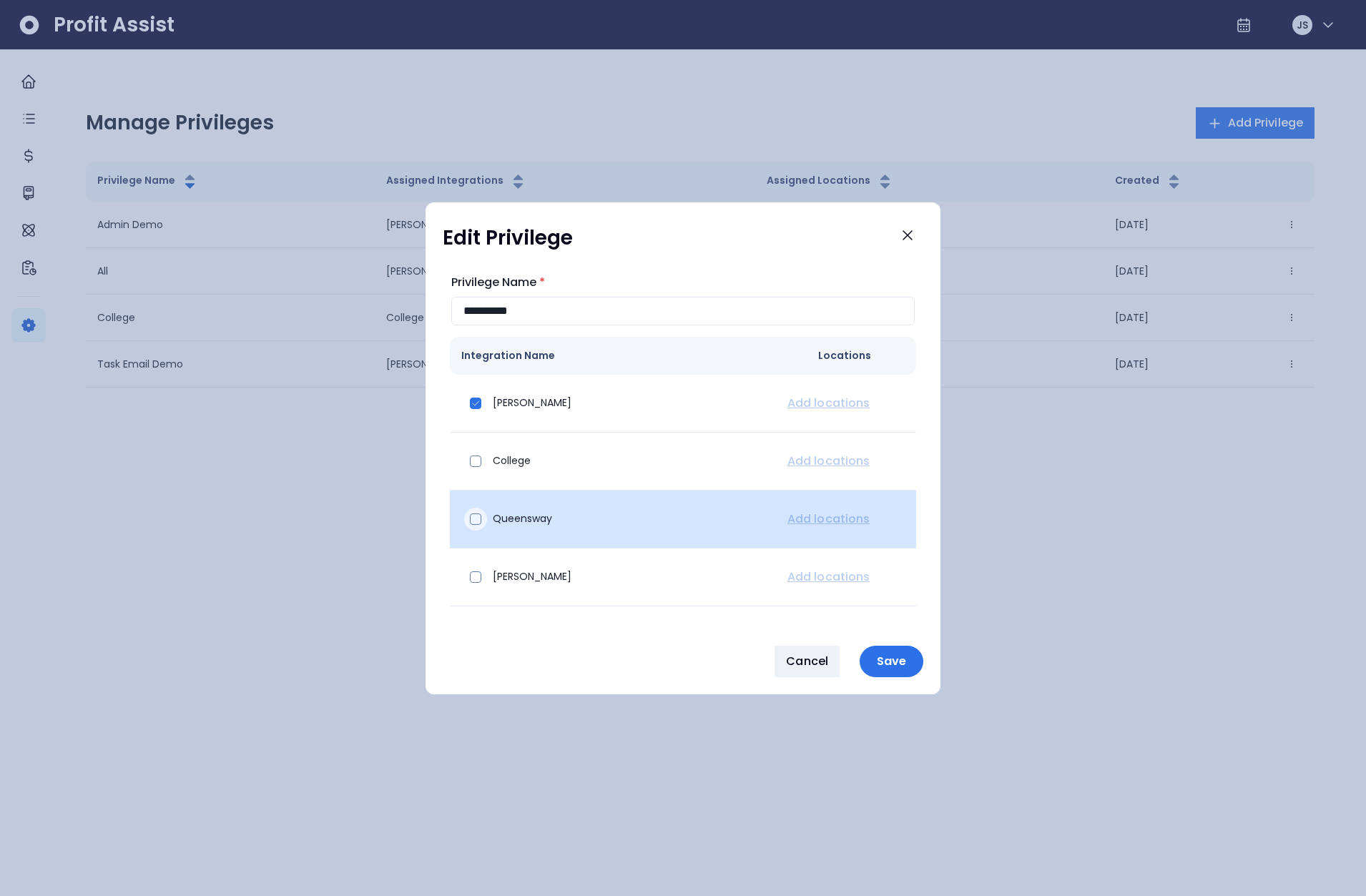
click at [471, 519] on span at bounding box center [476, 519] width 11 height 11
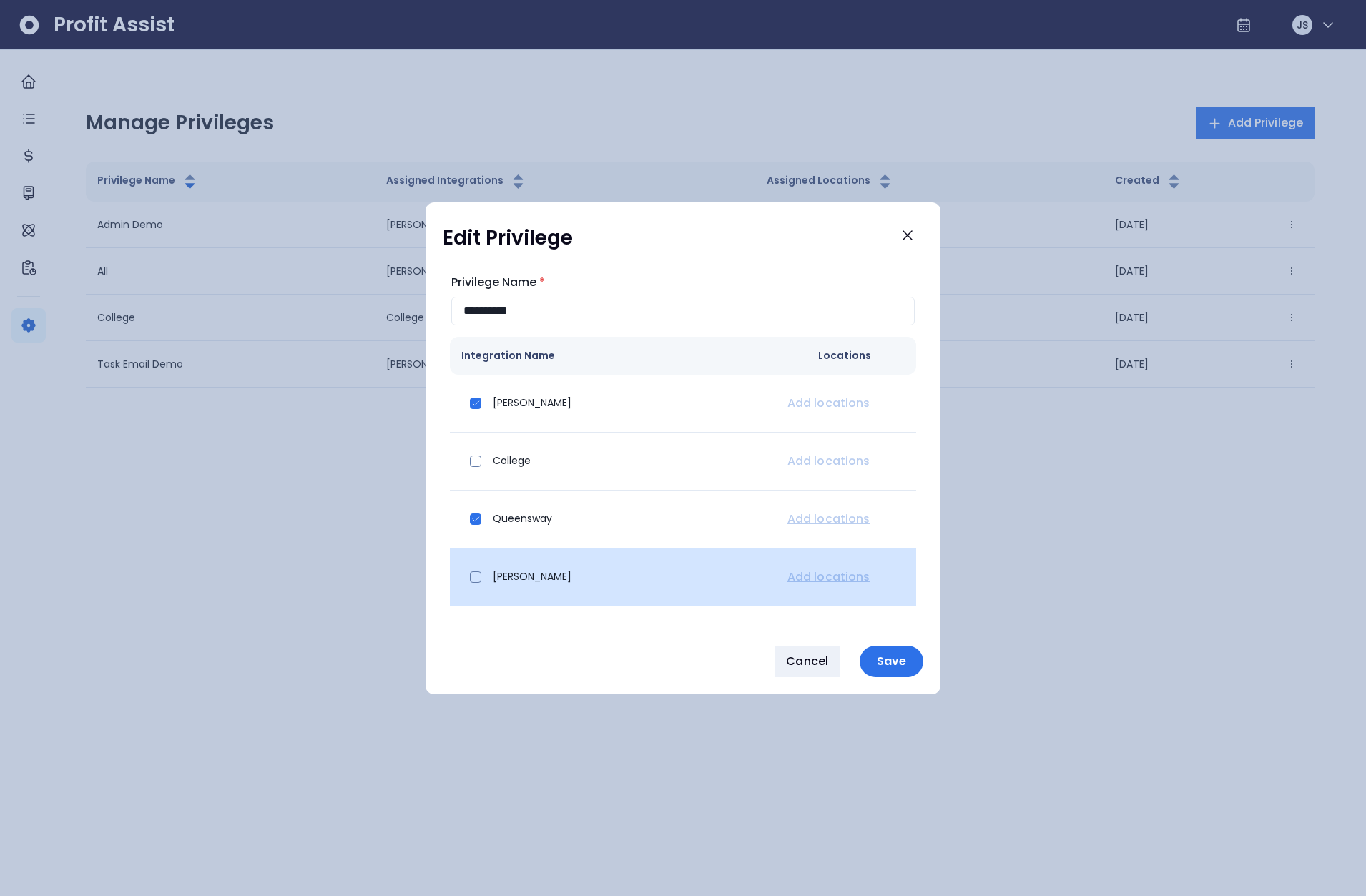
click at [487, 575] on div "[PERSON_NAME]" at bounding box center [612, 577] width 300 height 34
click at [474, 580] on span at bounding box center [476, 577] width 11 height 11
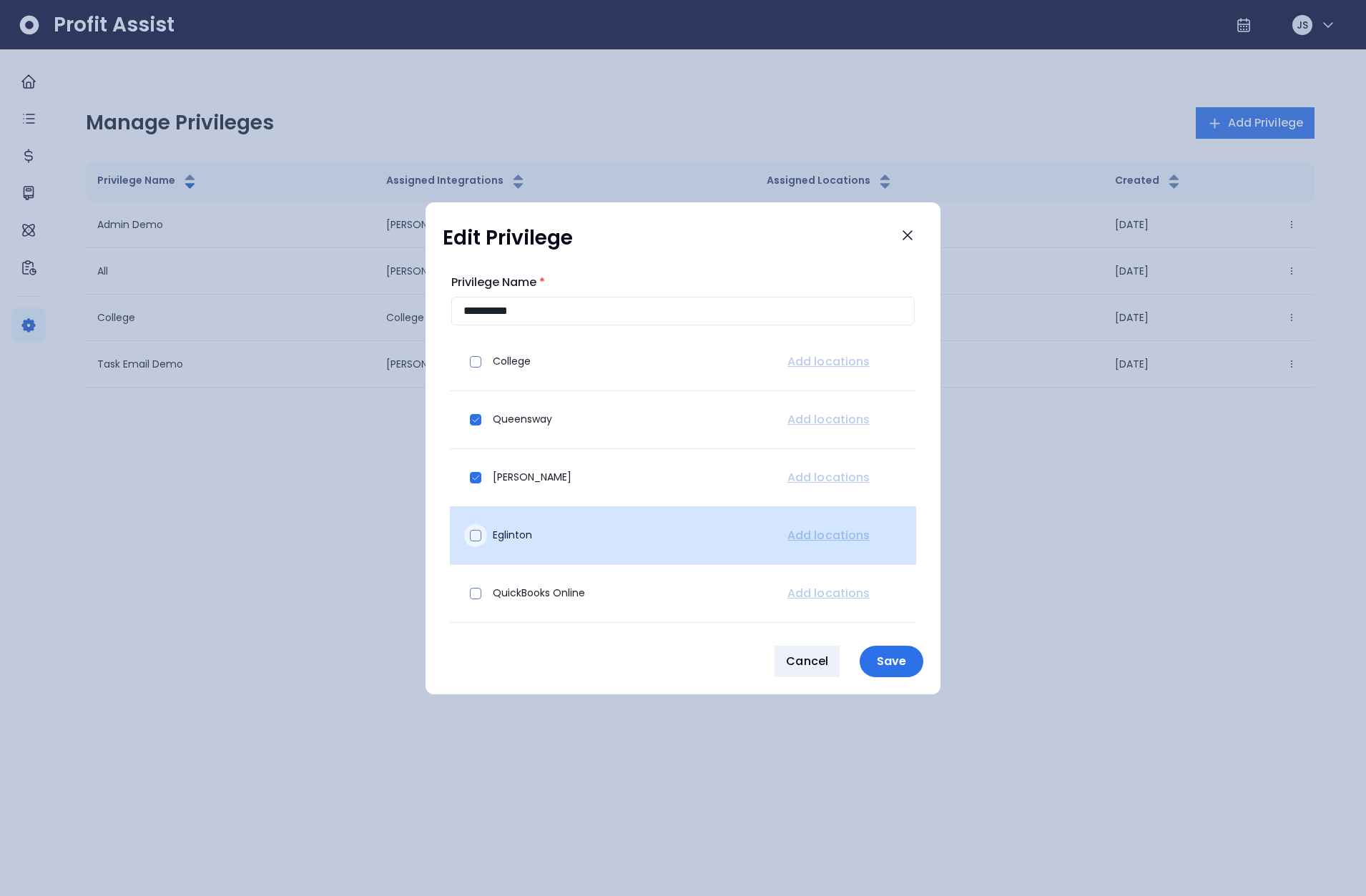
click at [480, 538] on span at bounding box center [476, 535] width 11 height 11
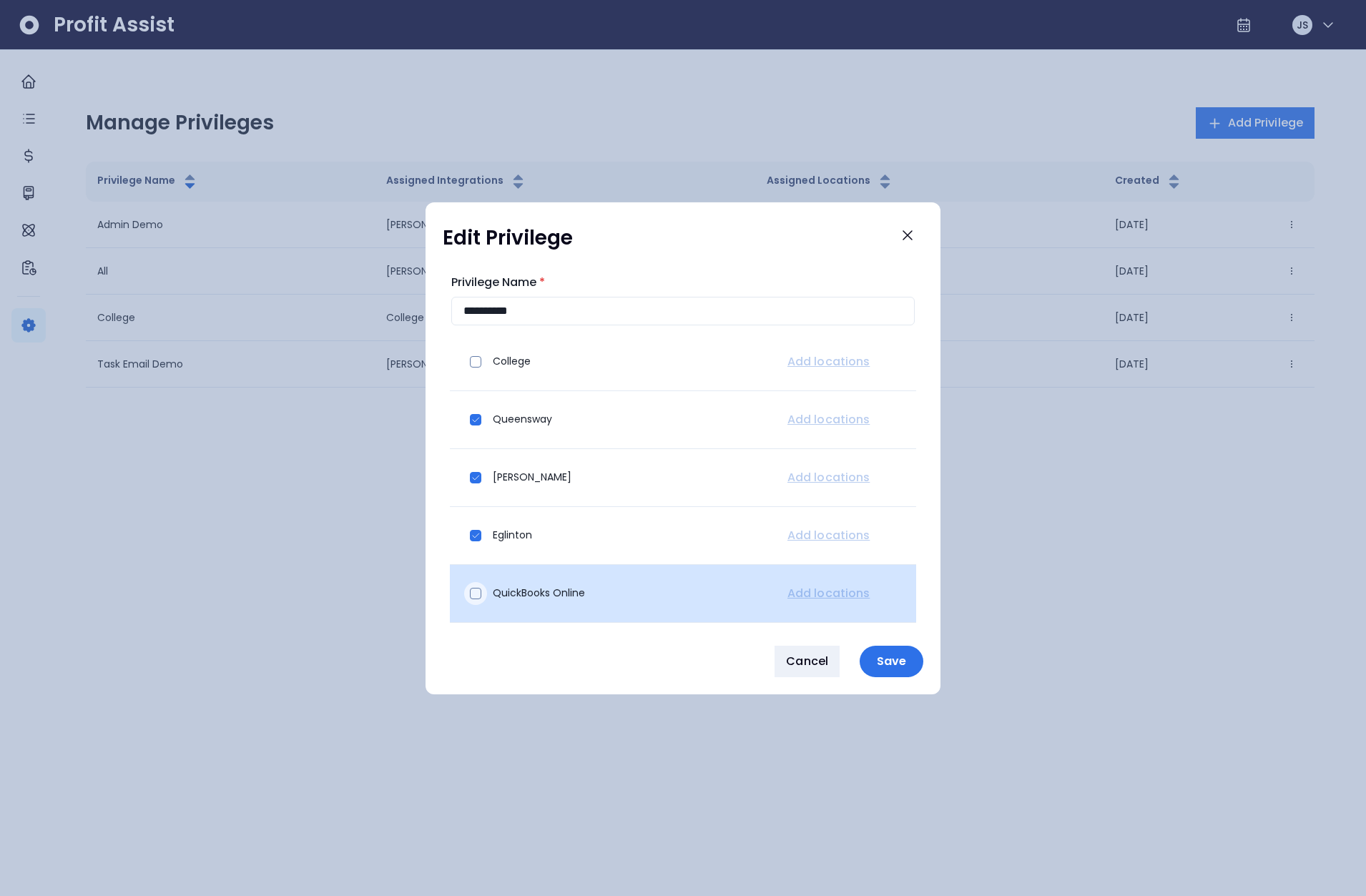
click at [476, 594] on span at bounding box center [476, 594] width 11 height 11
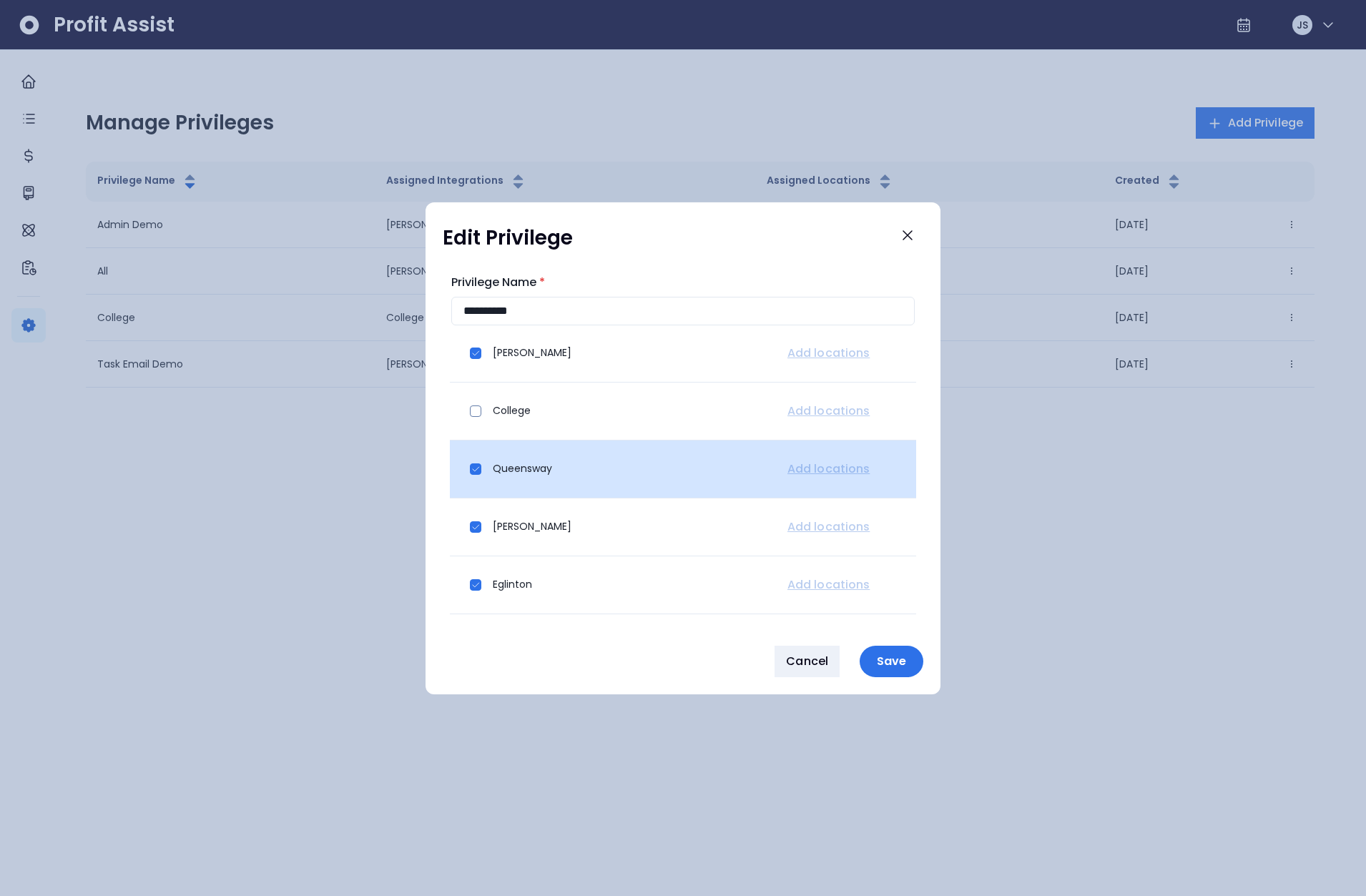
scroll to position [0, 0]
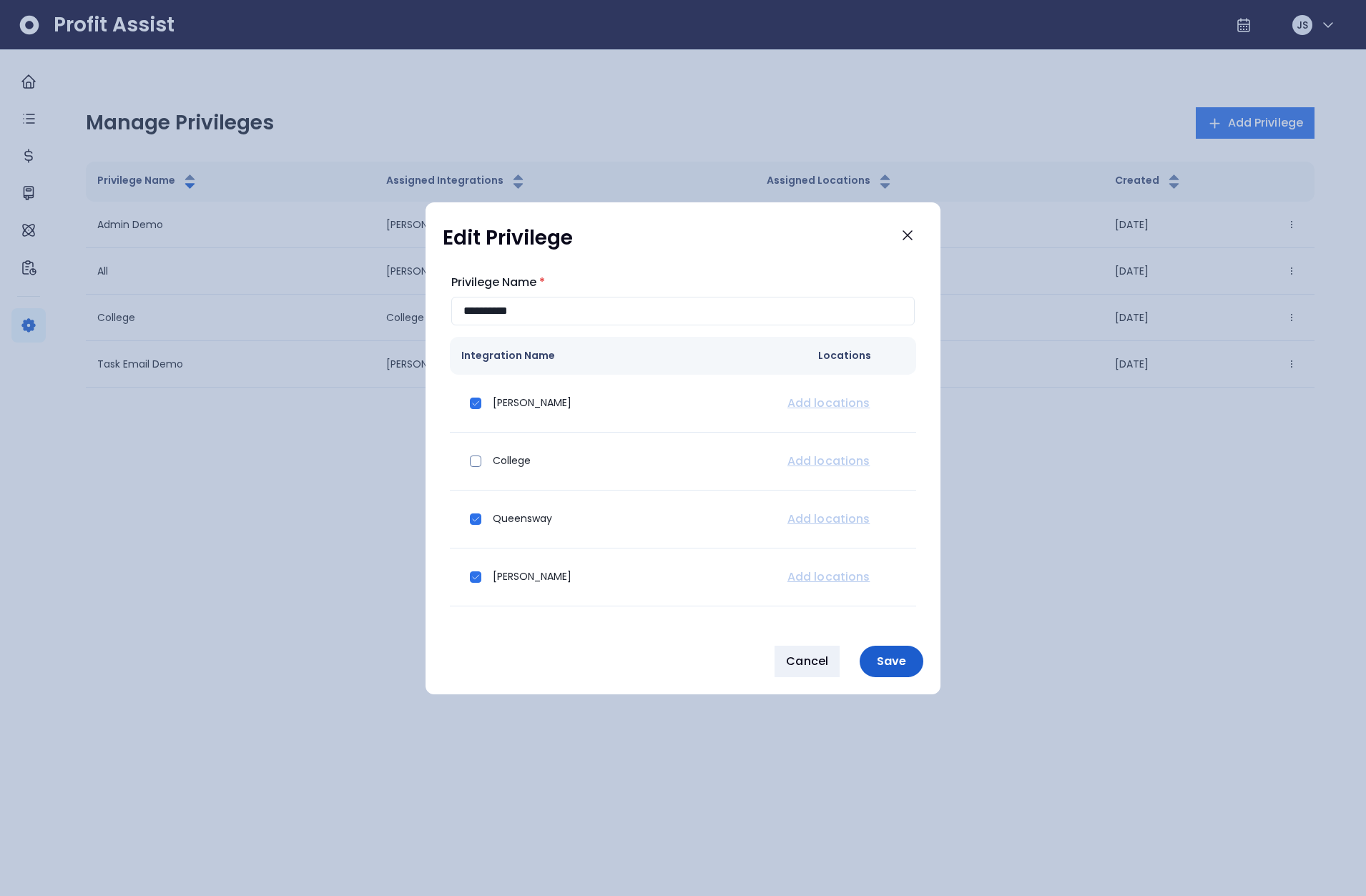
click at [888, 657] on p "Save" at bounding box center [891, 661] width 47 height 14
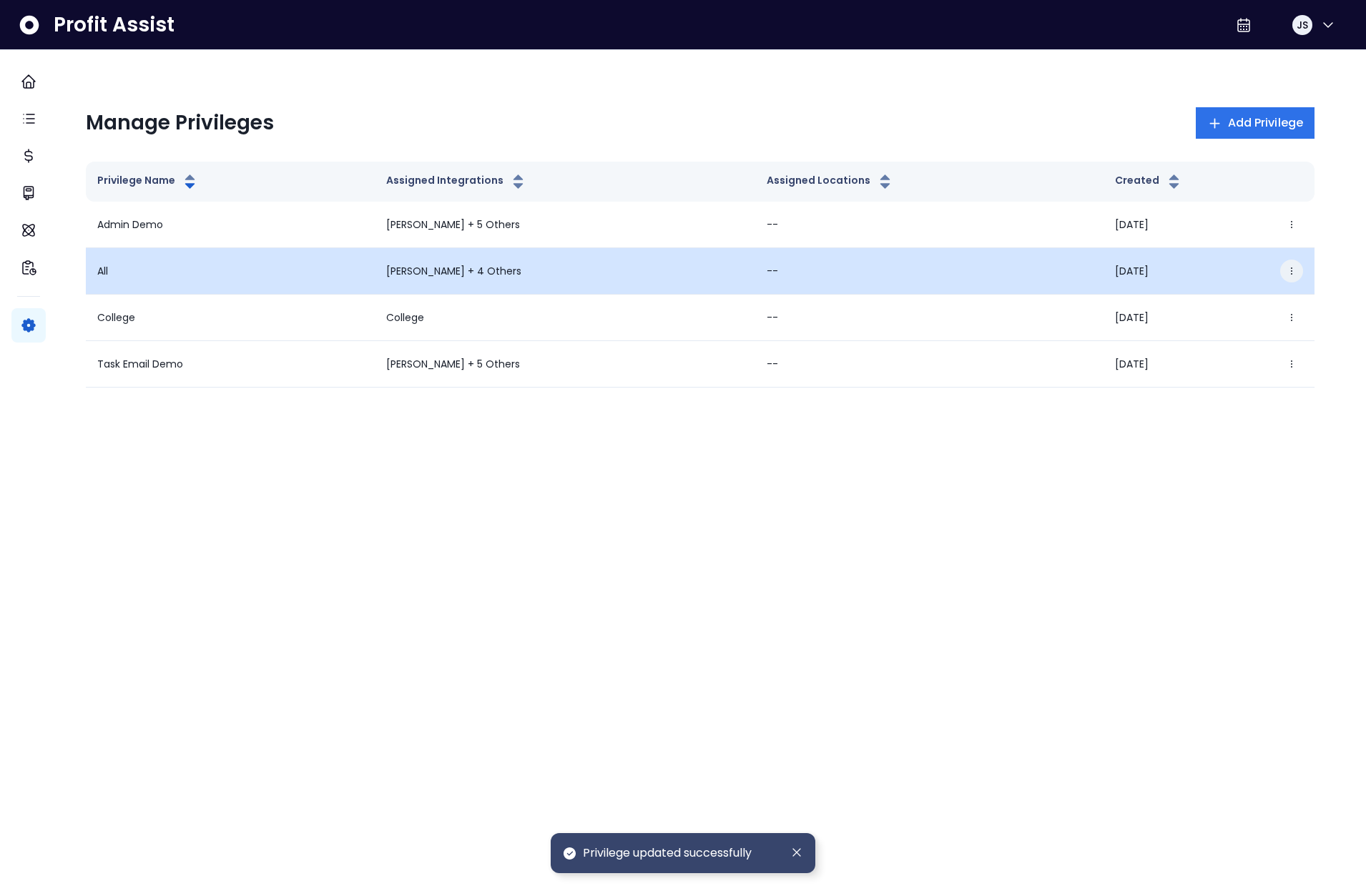
click at [1286, 272] on icon "button" at bounding box center [1291, 271] width 10 height 10
click at [1237, 300] on button "Edit" at bounding box center [1209, 312] width 159 height 34
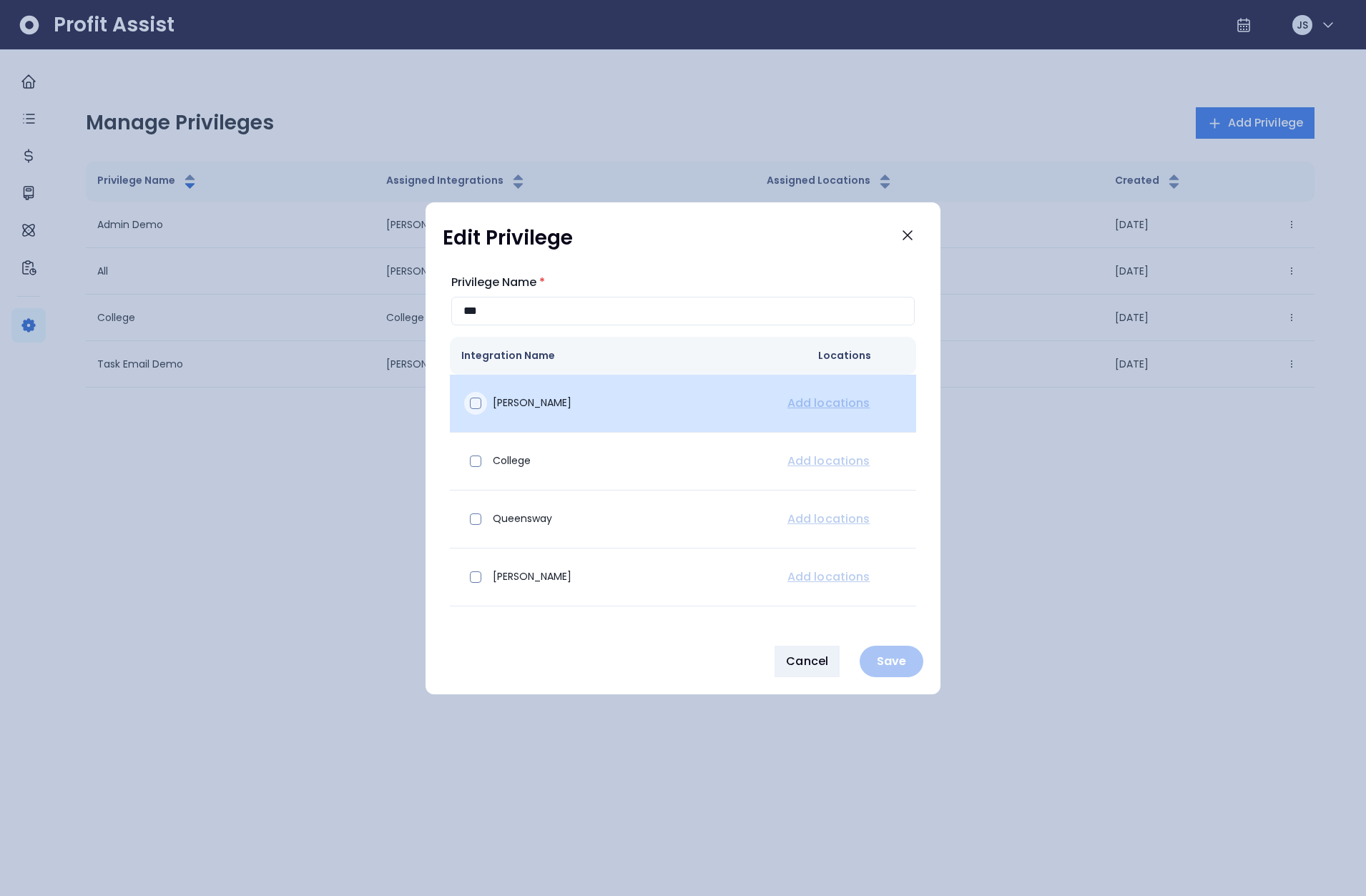
click at [470, 403] on span at bounding box center [476, 403] width 11 height 11
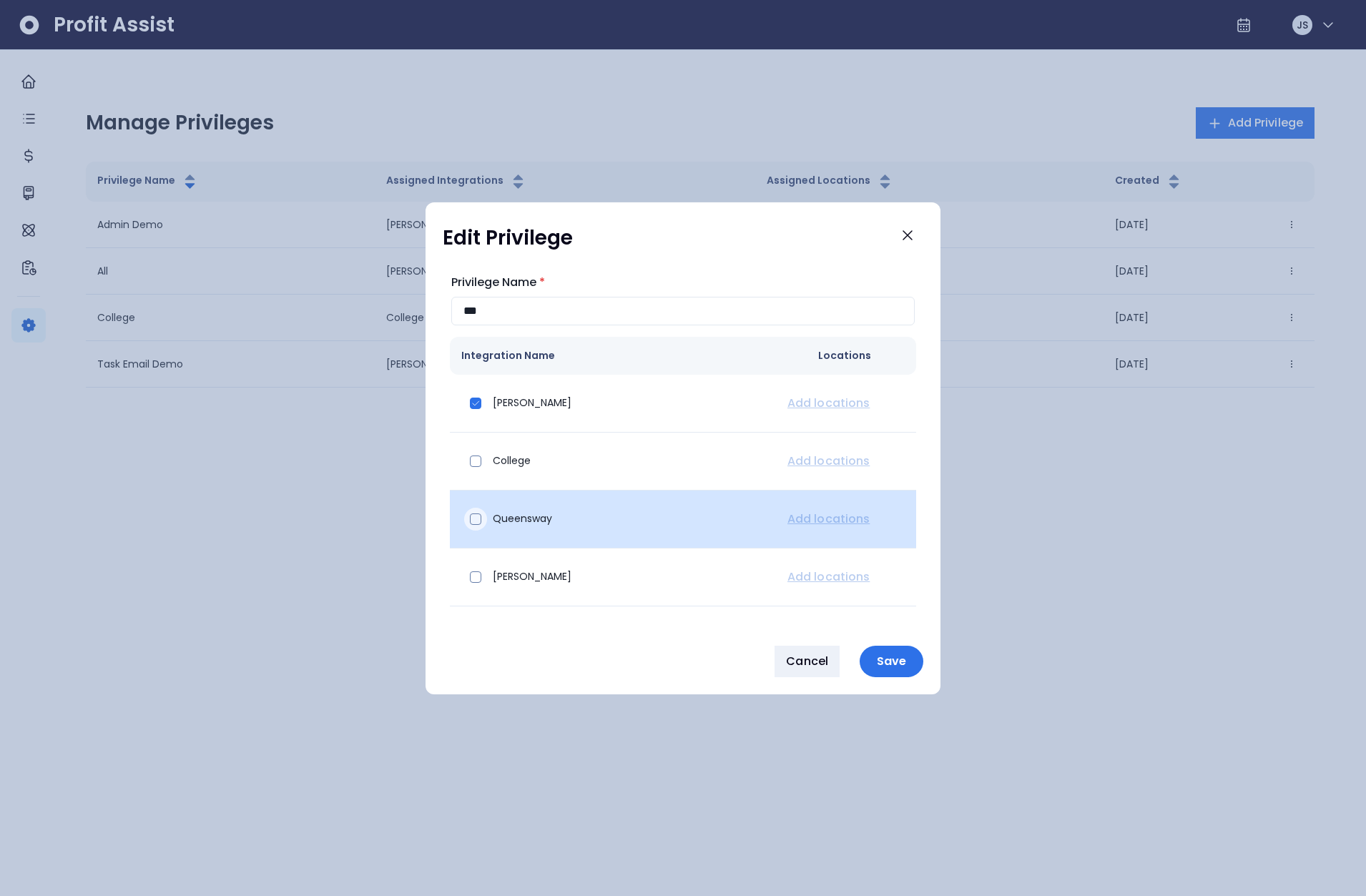
click at [467, 513] on div at bounding box center [476, 519] width 23 height 23
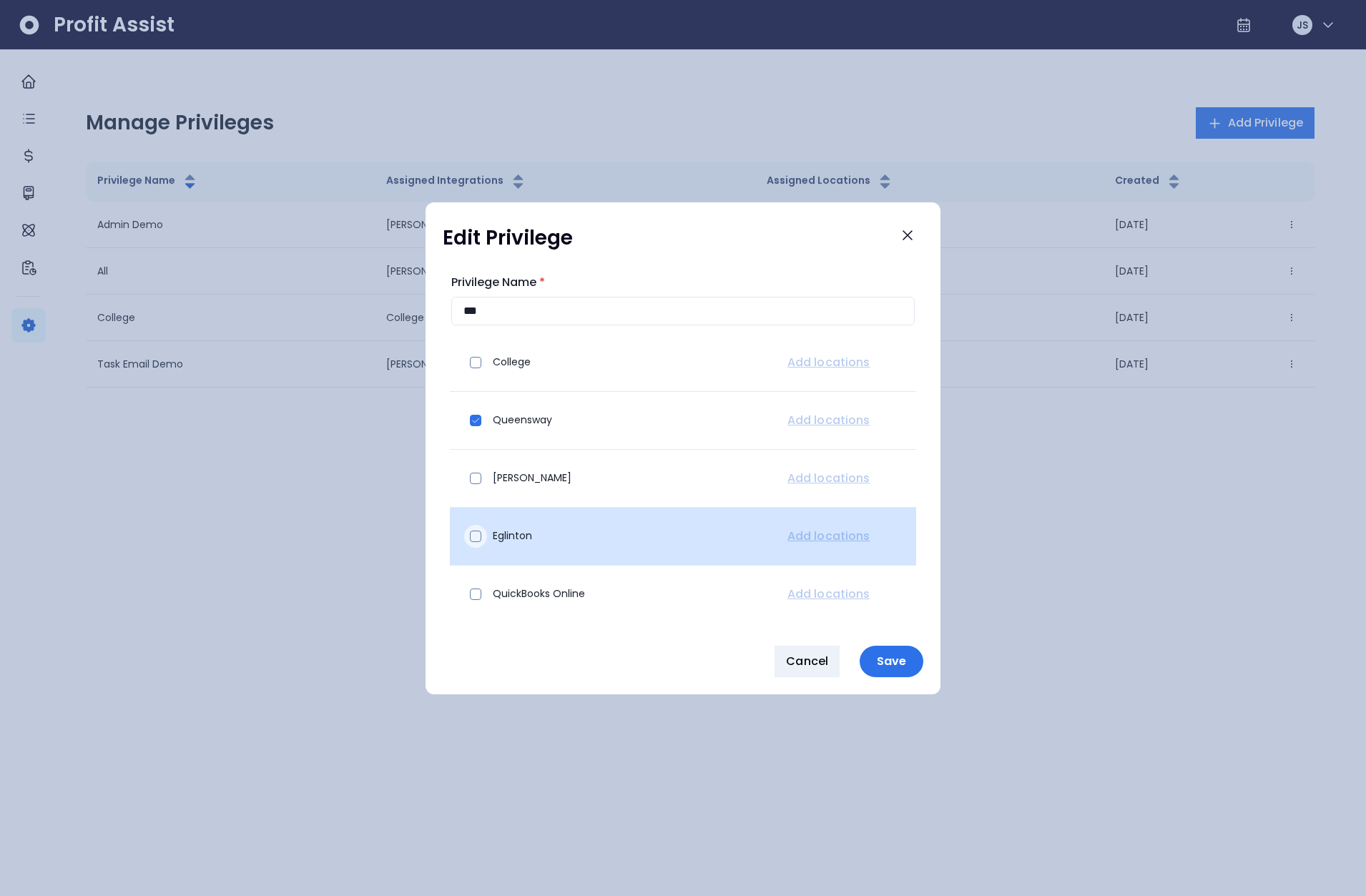
scroll to position [99, 0]
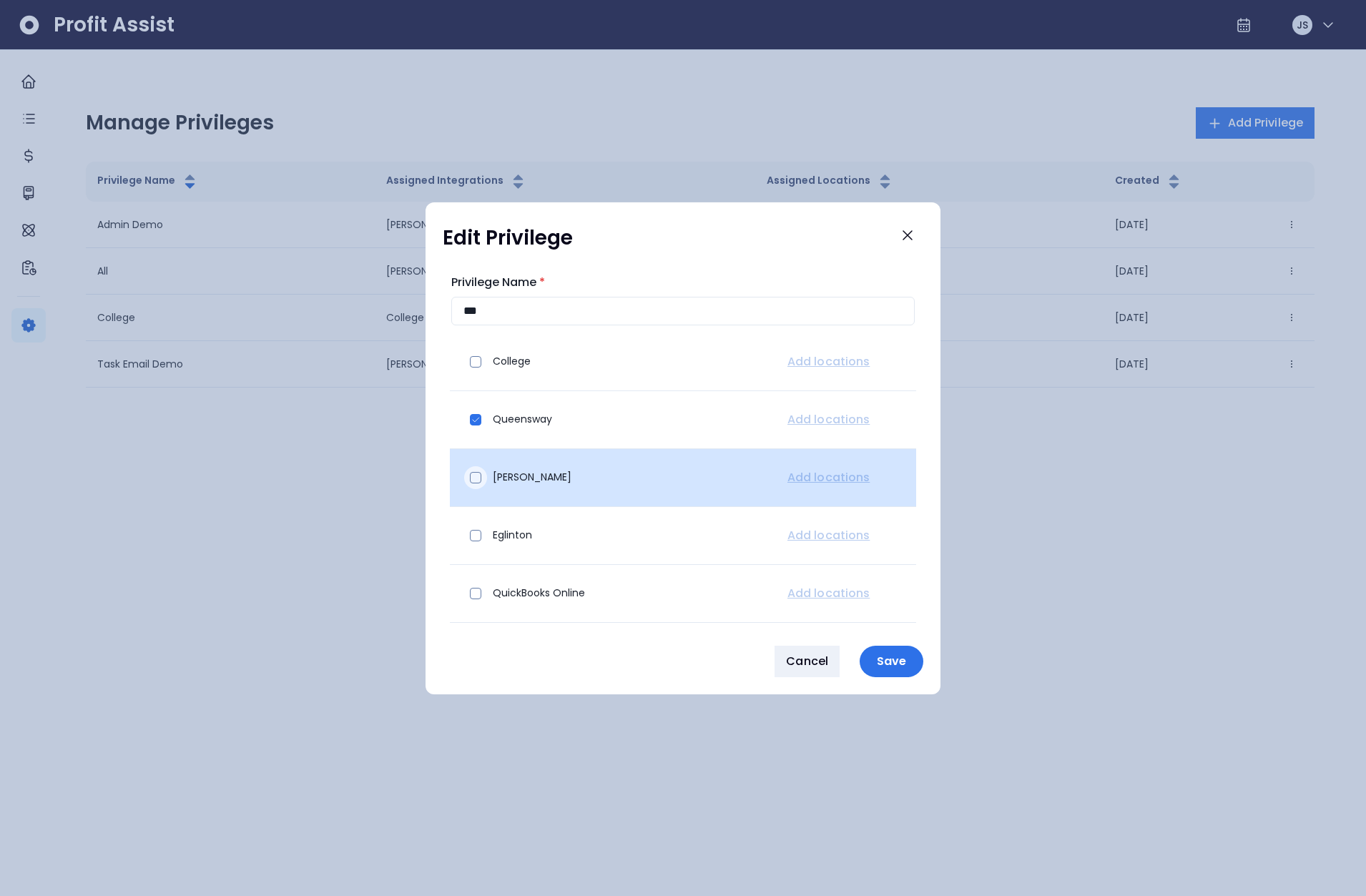
click at [476, 477] on span at bounding box center [476, 478] width 11 height 11
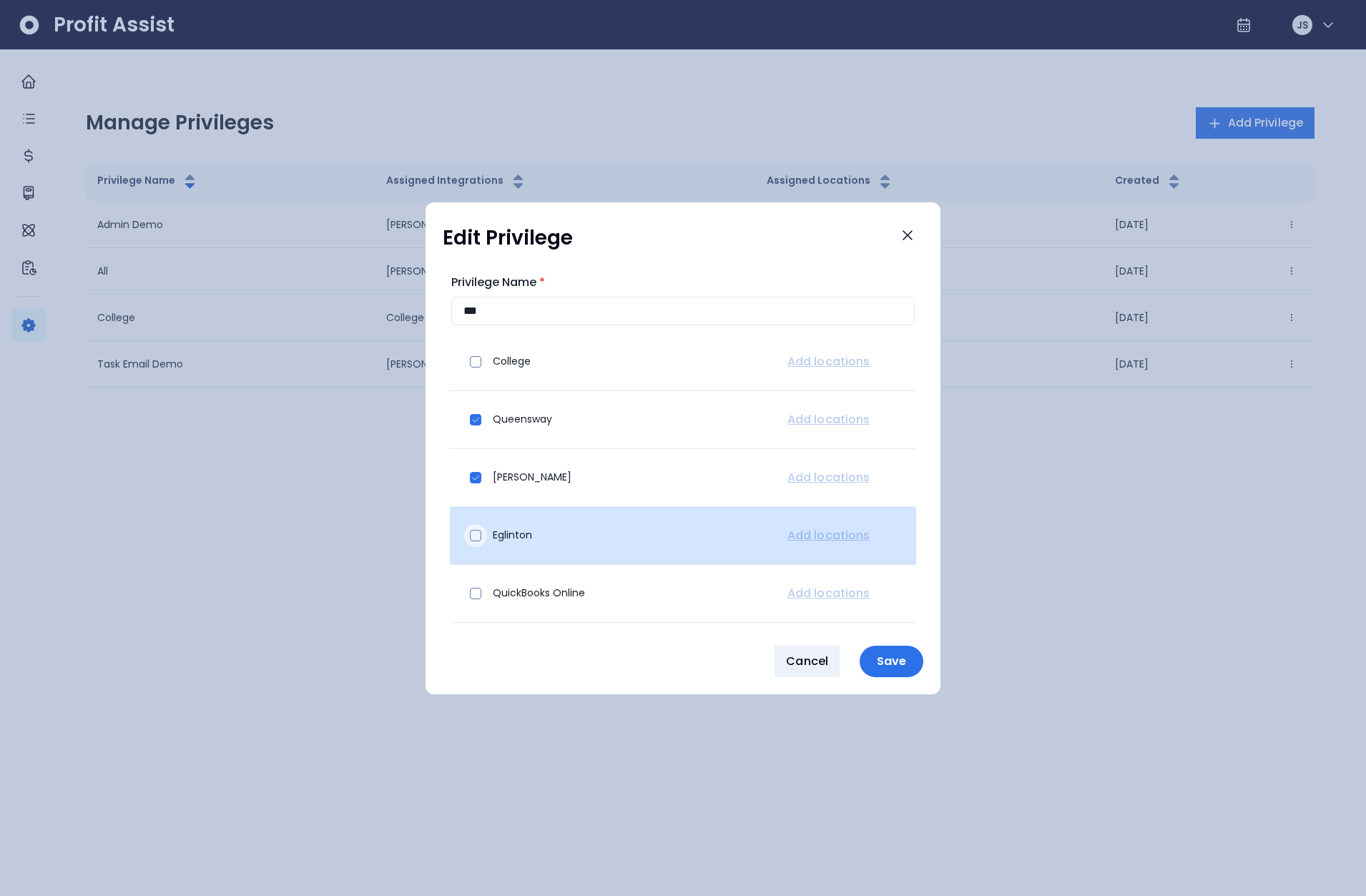
click at [468, 544] on div at bounding box center [476, 535] width 23 height 23
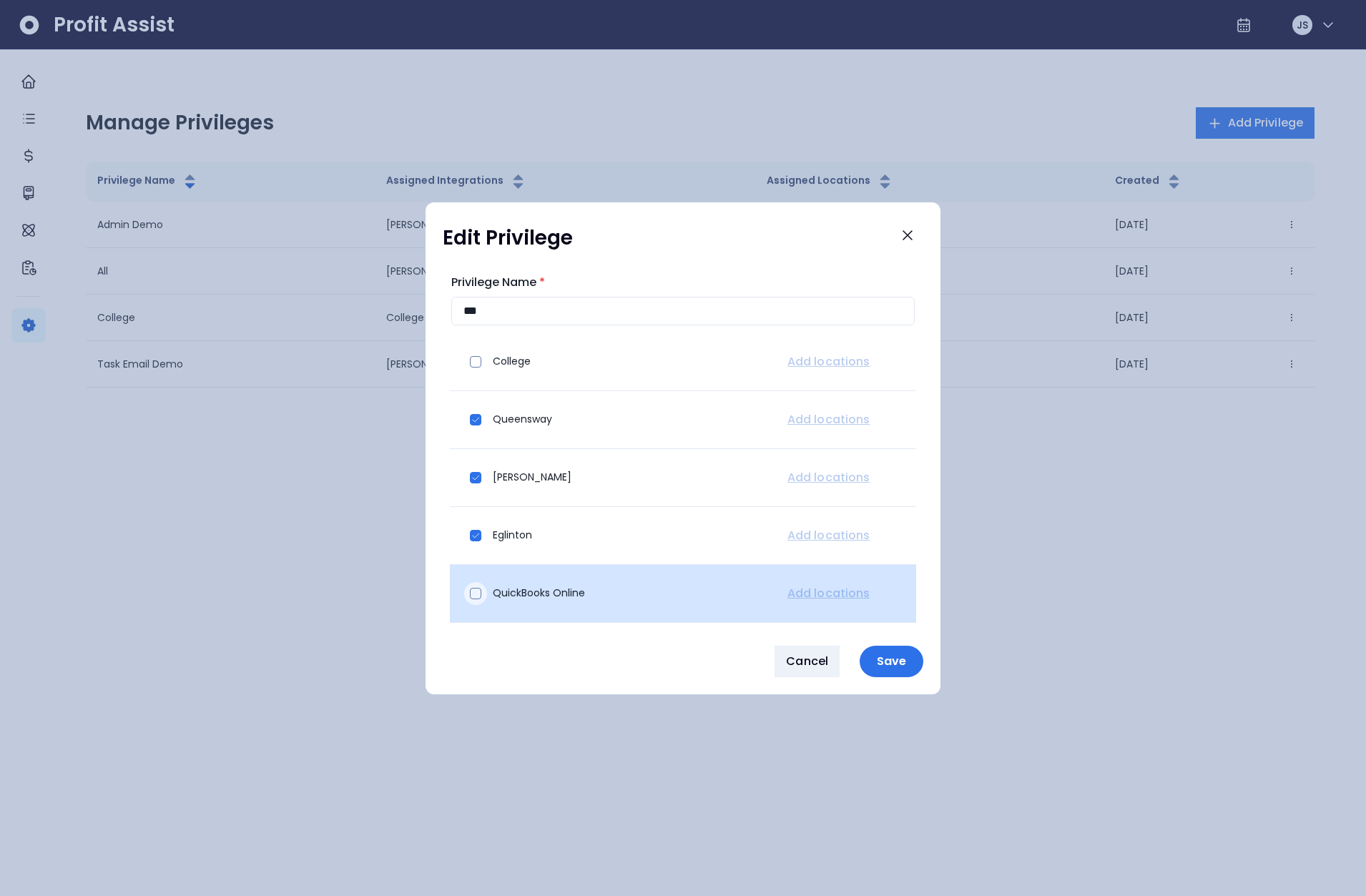
click at [471, 591] on span at bounding box center [476, 594] width 11 height 11
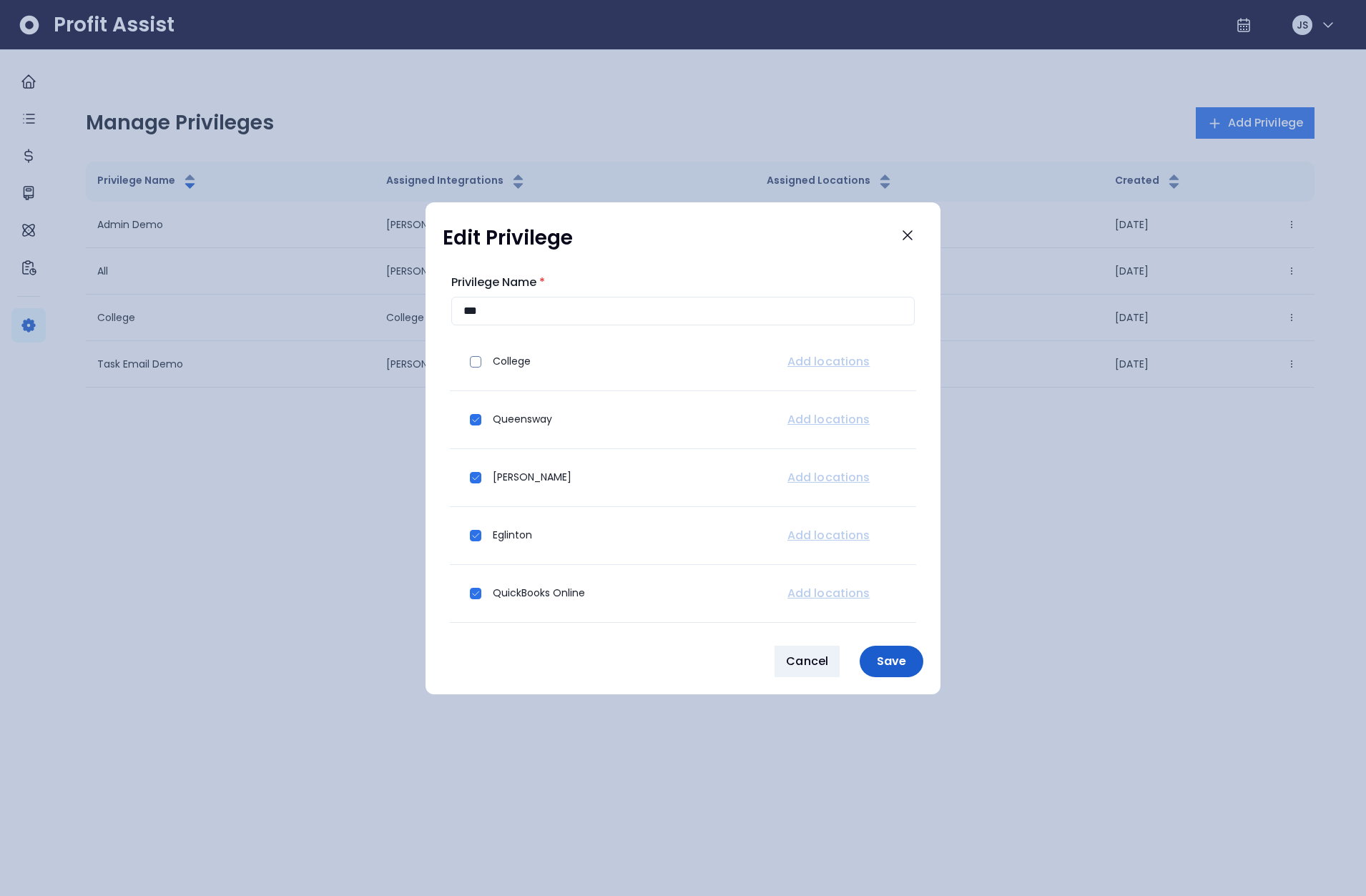
click at [890, 658] on p "Save" at bounding box center [891, 661] width 47 height 14
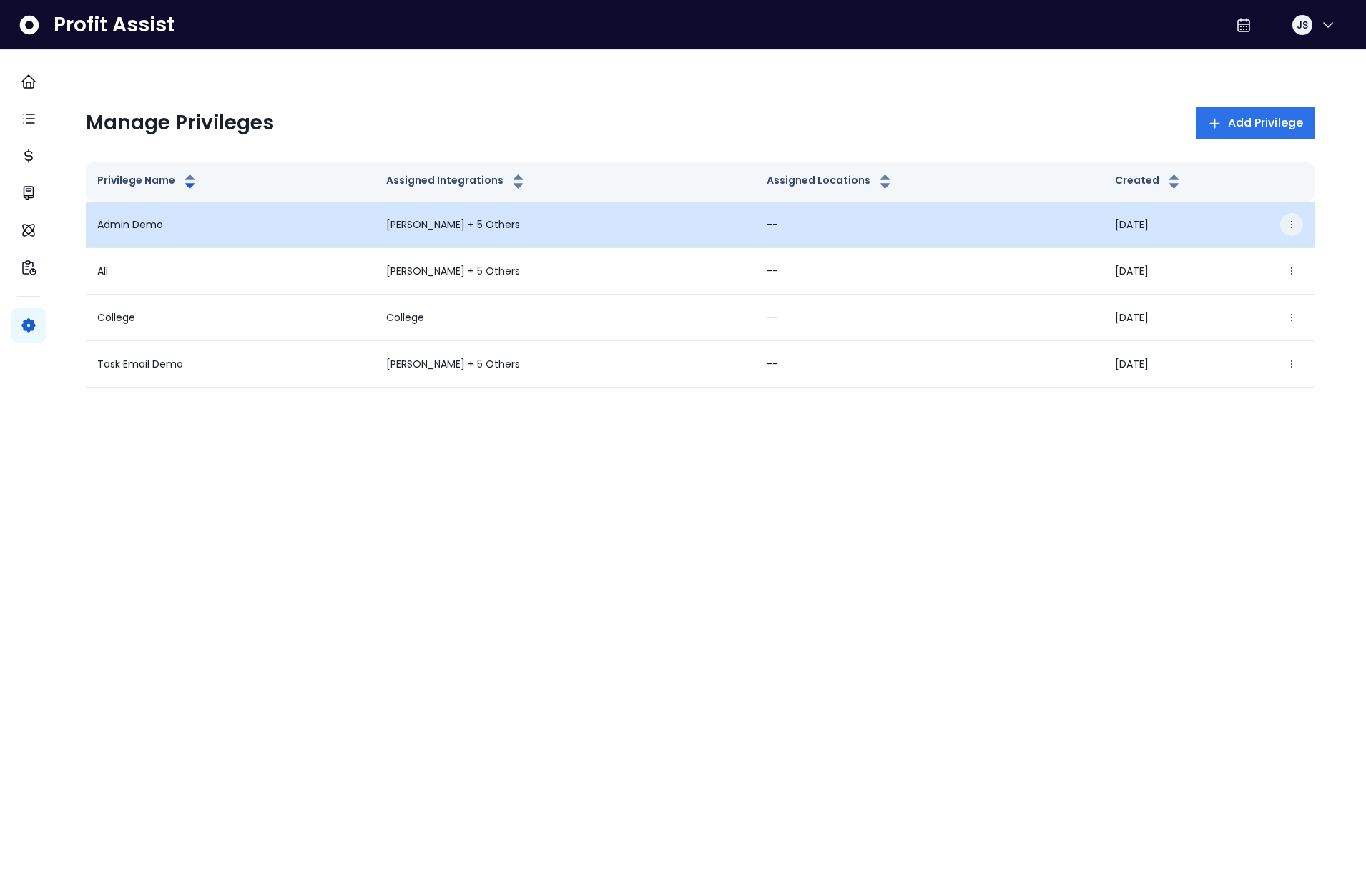
click at [1286, 225] on button "button" at bounding box center [1292, 225] width 23 height 23
click at [1255, 254] on button "Edit" at bounding box center [1209, 266] width 159 height 34
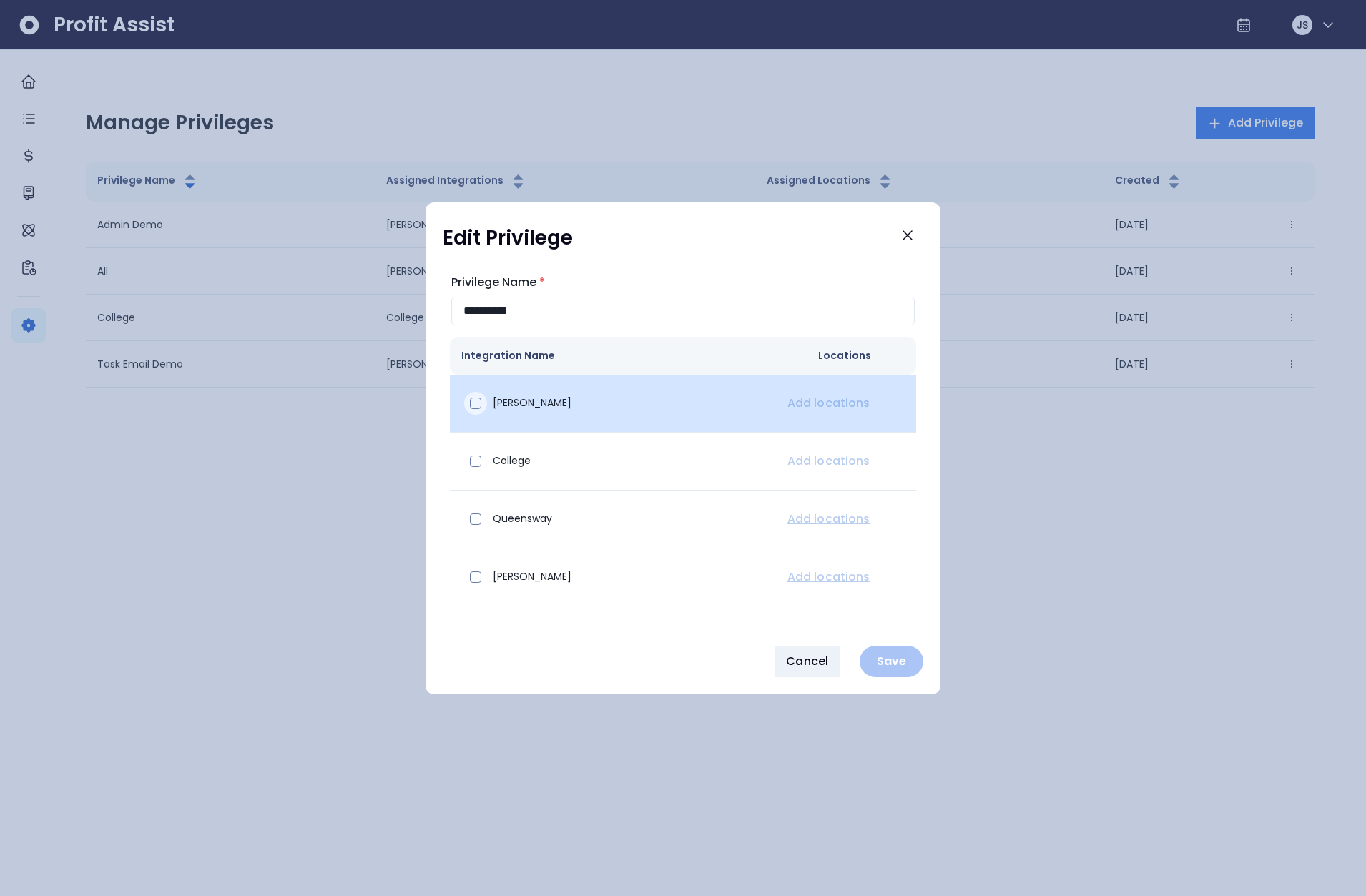
click at [470, 406] on span at bounding box center [476, 403] width 11 height 11
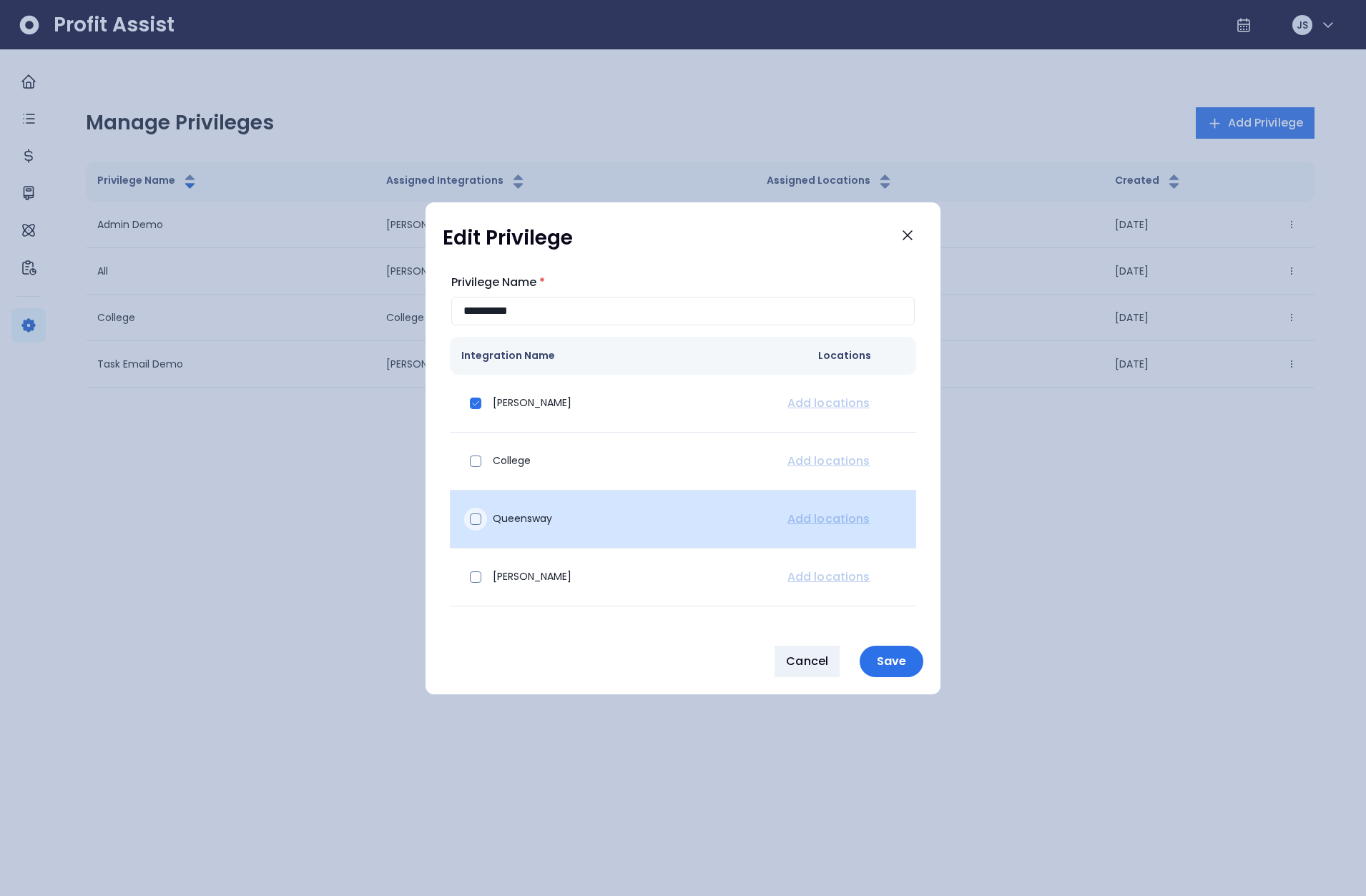
click at [467, 517] on div at bounding box center [476, 519] width 23 height 23
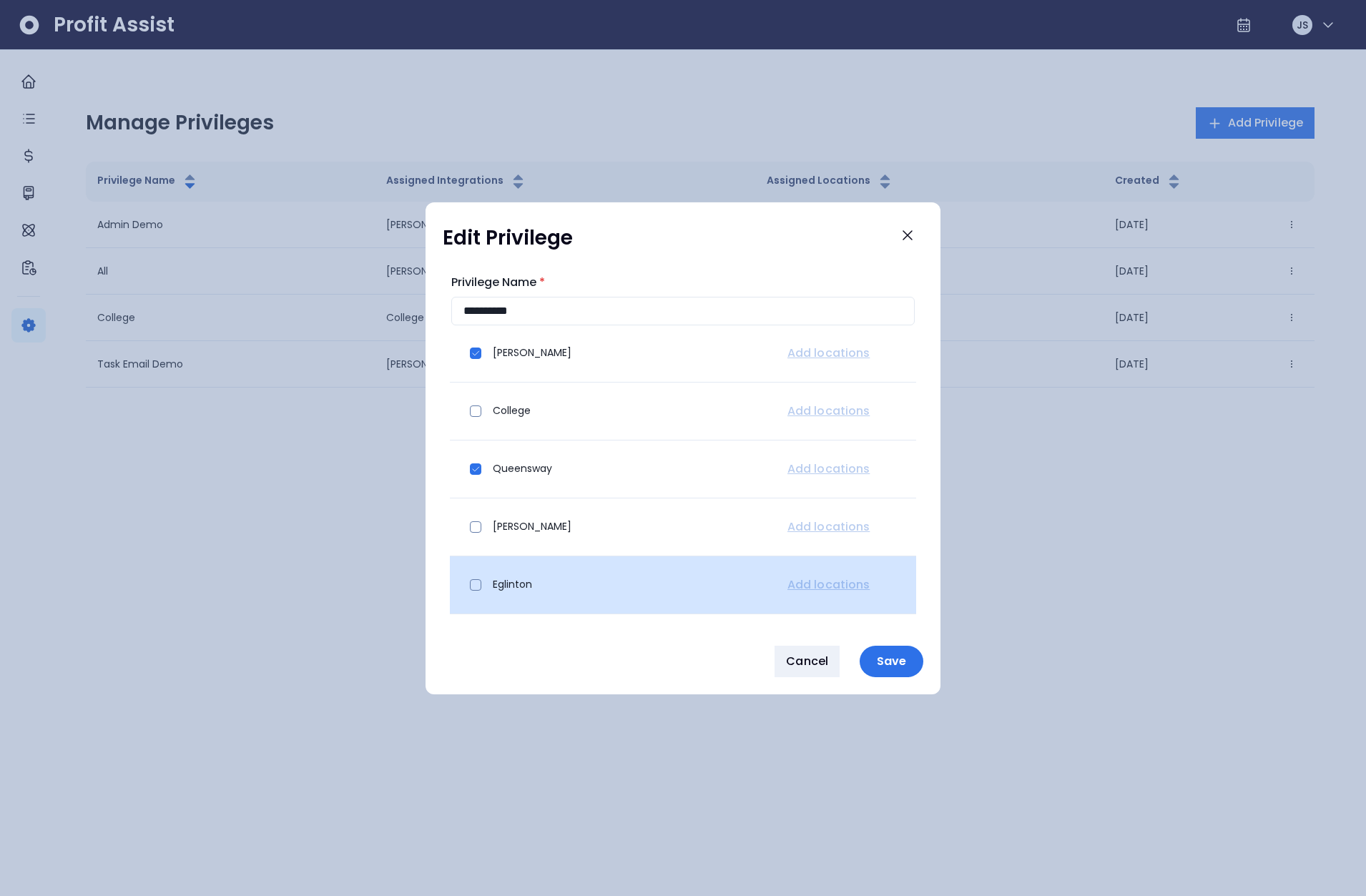
scroll to position [99, 0]
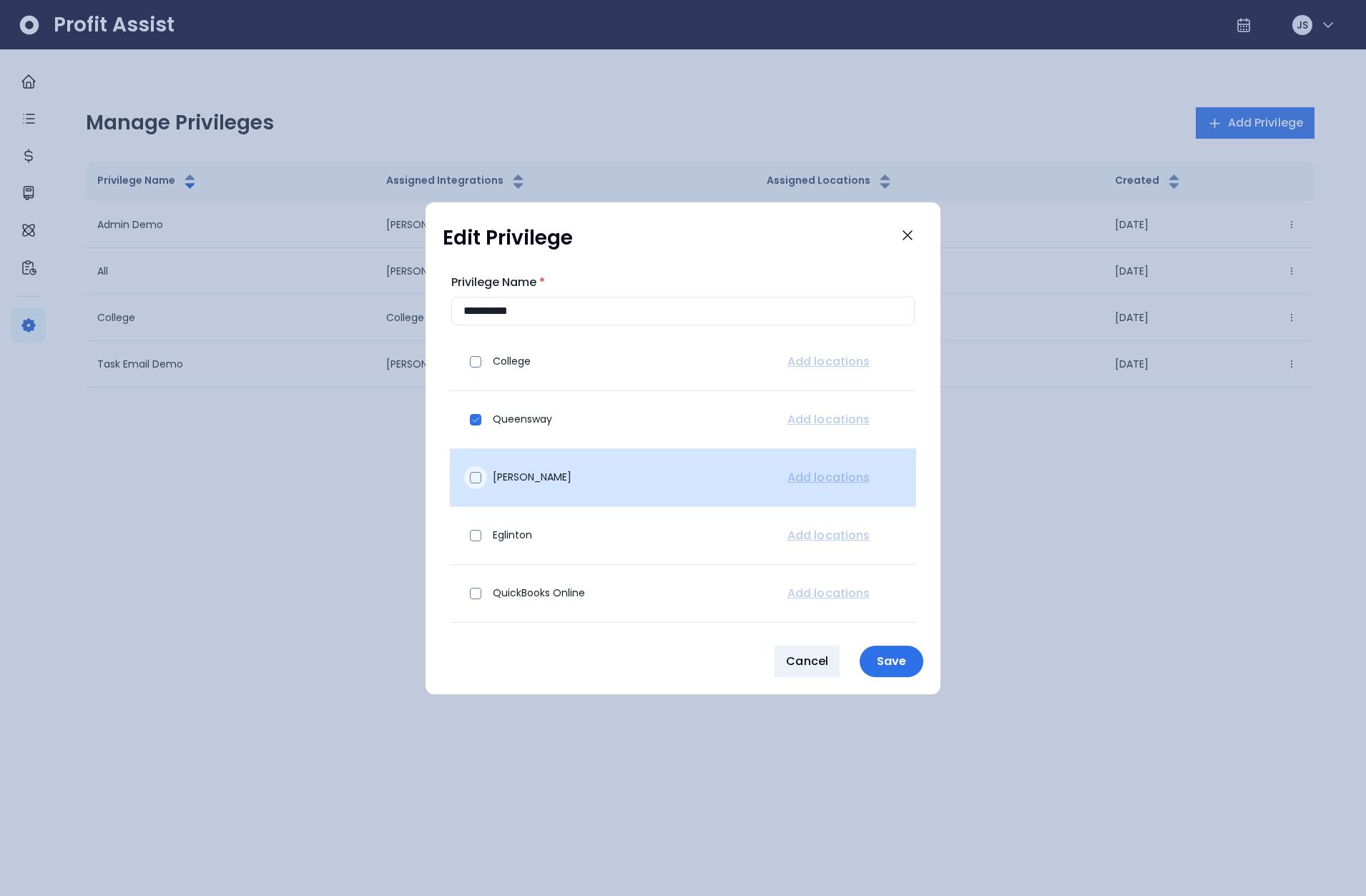
click at [468, 467] on div at bounding box center [476, 478] width 23 height 23
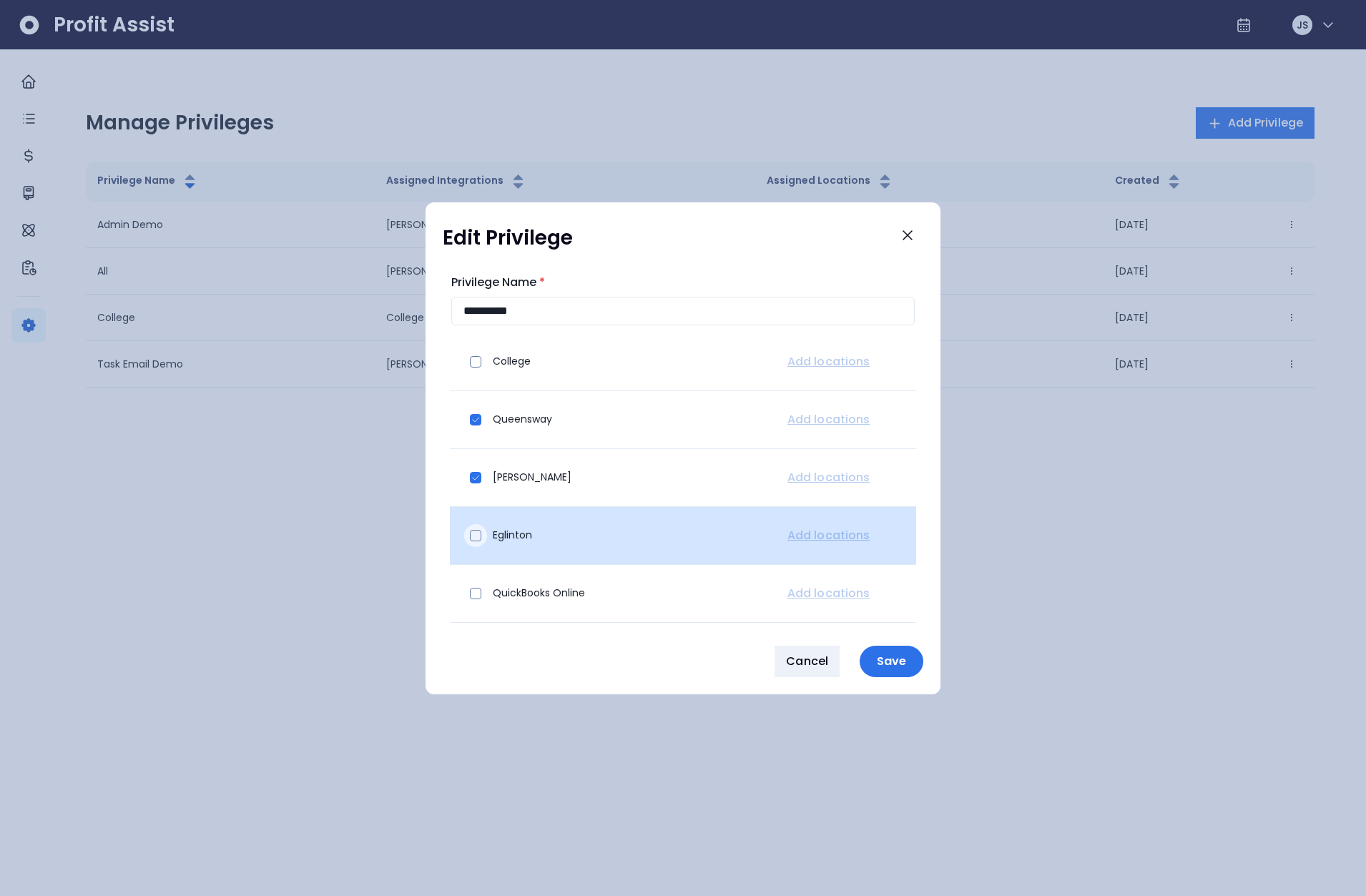
click at [480, 537] on span at bounding box center [476, 535] width 11 height 11
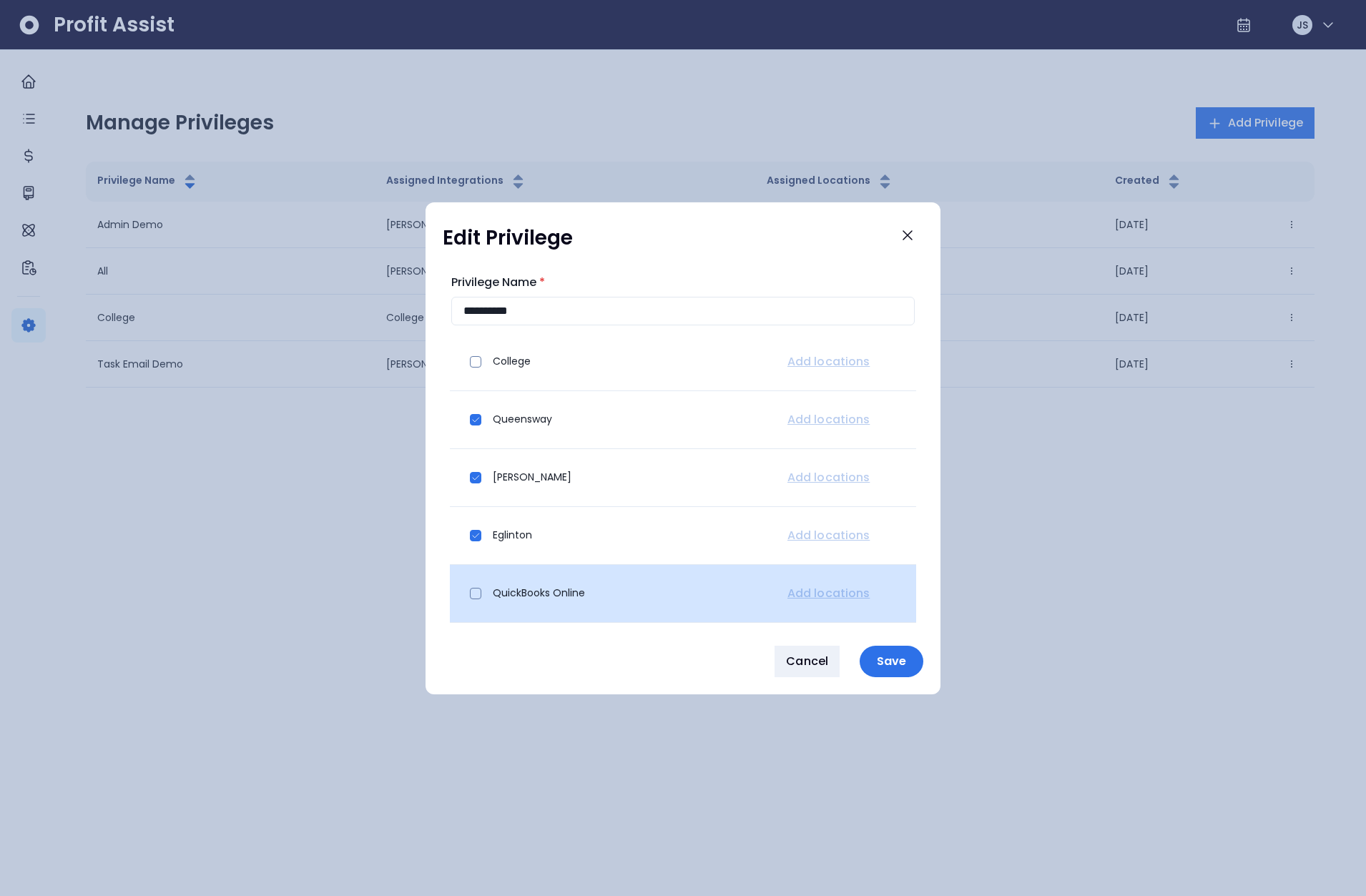
click at [470, 580] on div "QuickBooks Online" at bounding box center [612, 594] width 300 height 34
click at [471, 591] on span at bounding box center [476, 594] width 11 height 11
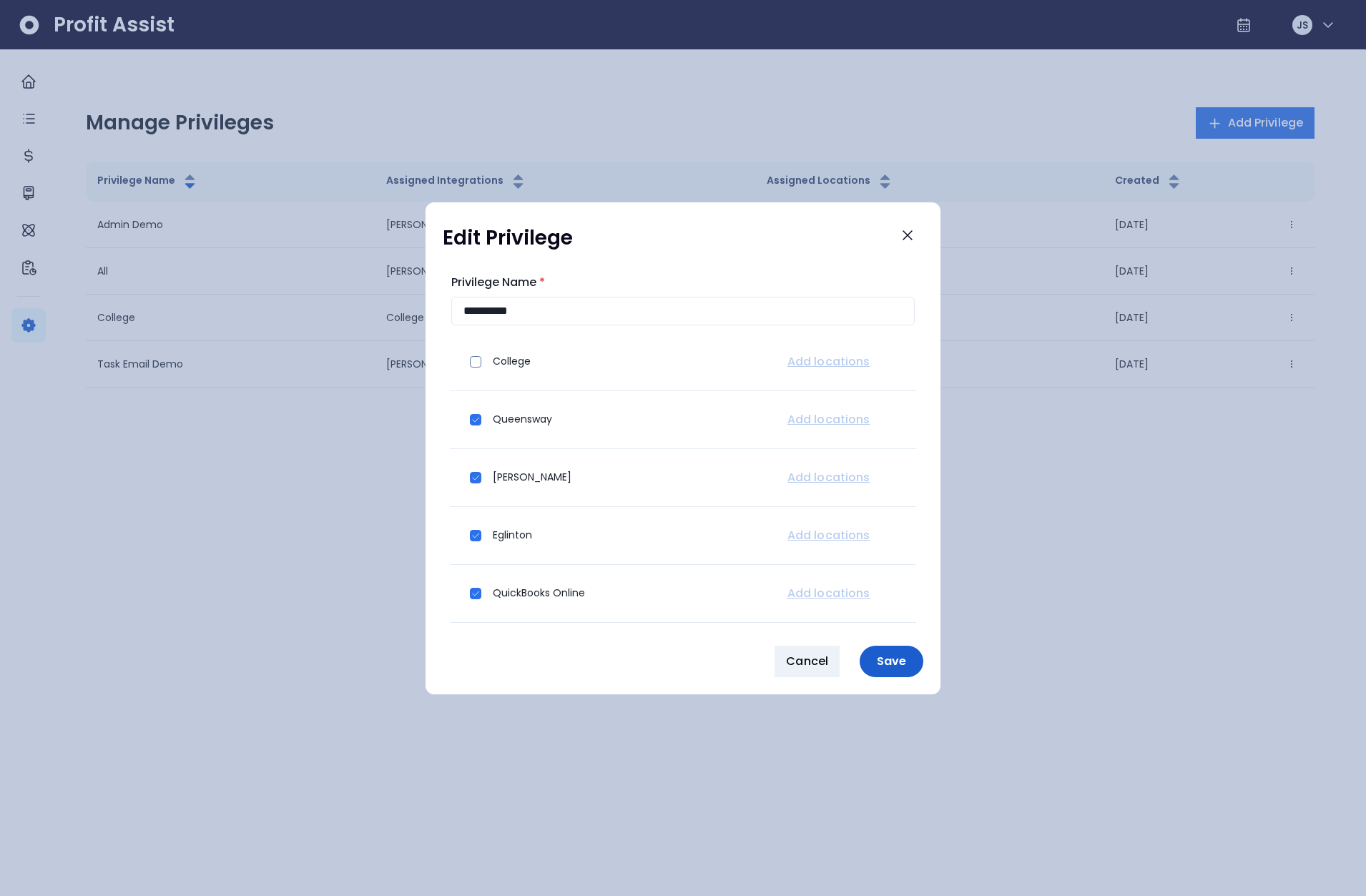
click at [910, 668] on button "Save" at bounding box center [892, 662] width 64 height 31
